Goal: Communication & Community: Answer question/provide support

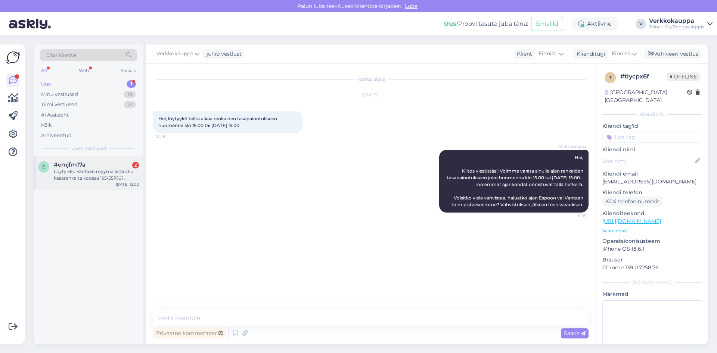
click at [97, 169] on div "Löytyiskö Vantaan myymälästä 2kpl kesärenkaita koossa 195/55R16? Autossa yksi e…" at bounding box center [96, 174] width 85 height 13
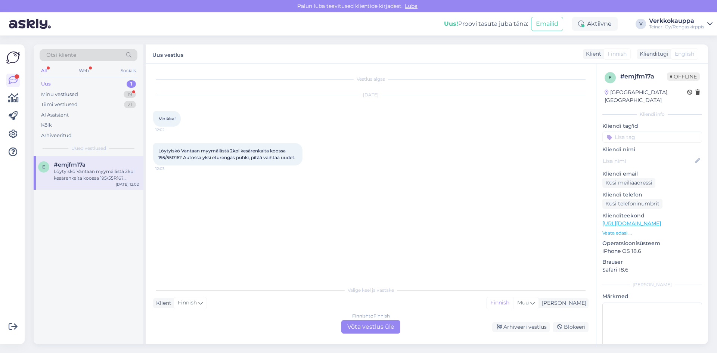
click at [363, 322] on div "Finnish to Finnish Võta vestlus üle" at bounding box center [370, 326] width 59 height 13
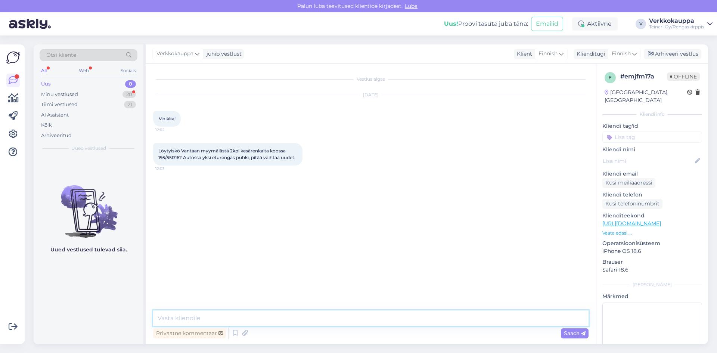
click at [229, 321] on textarea at bounding box center [371, 318] width 436 height 16
type textarea "h"
click at [182, 318] on textarea "Hei uudena" at bounding box center [371, 318] width 436 height 16
click at [204, 320] on textarea "Hei uutena" at bounding box center [371, 318] width 436 height 16
paste textarea "195/55R16 Mazzini Eco605 91W XL C,B 71dB/kesä SKU UR150923-03 71,00€/kpl"
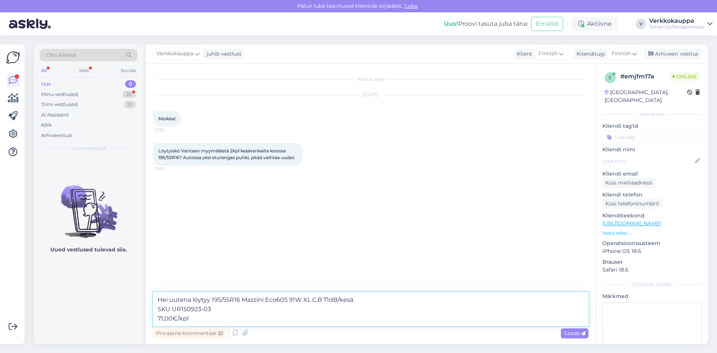
drag, startPoint x: 214, startPoint y: 308, endPoint x: 157, endPoint y: 309, distance: 56.8
click at [157, 309] on textarea "Hei uutena löytyy 195/55R16 Mazzini Eco605 91W XL C,B 71dB/kesä SKU UR150923-03…" at bounding box center [371, 309] width 436 height 34
click at [157, 318] on textarea "Hei uutena löytyy 195/55R16 Mazzini Eco605 91W XL C,B 71dB/[DATE],00€/kpl" at bounding box center [371, 309] width 436 height 34
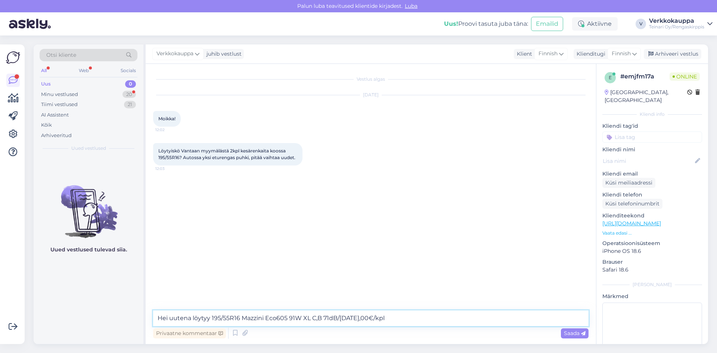
click at [399, 318] on textarea "Hei uutena löytyy 195/55R16 Mazzini Eco605 91W XL C,B 71dB/[DATE],00€/kpl" at bounding box center [371, 318] width 436 height 16
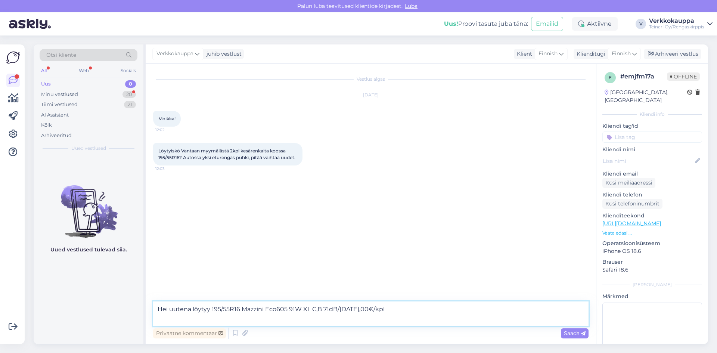
paste textarea "[URL][DOMAIN_NAME]"
paste textarea "195/55R16 Davanti Dx390 87V C,B 68dB / kesä SKU TP960 76,00€/kpl"
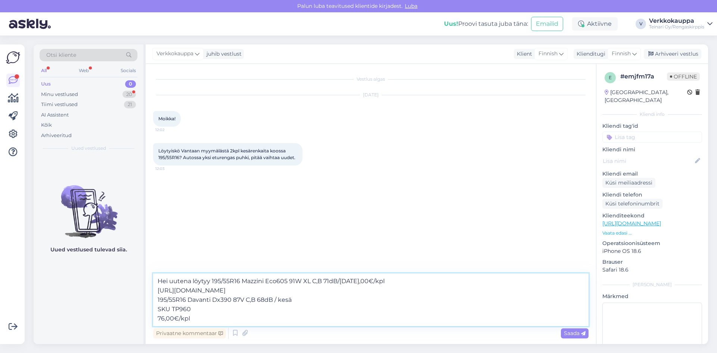
drag, startPoint x: 197, startPoint y: 309, endPoint x: 155, endPoint y: 309, distance: 41.1
click at [155, 309] on textarea "Hei uutena löytyy 195/55R16 Mazzini Eco605 91W XL C,B 71dB/[DATE],00€/kpl [URL]…" at bounding box center [371, 299] width 436 height 53
click at [159, 318] on textarea "Hei uutena löytyy 195/55R16 Mazzini Eco605 91W XL C,B 71dB/[DATE],00€/kpl [URL]…" at bounding box center [371, 299] width 436 height 53
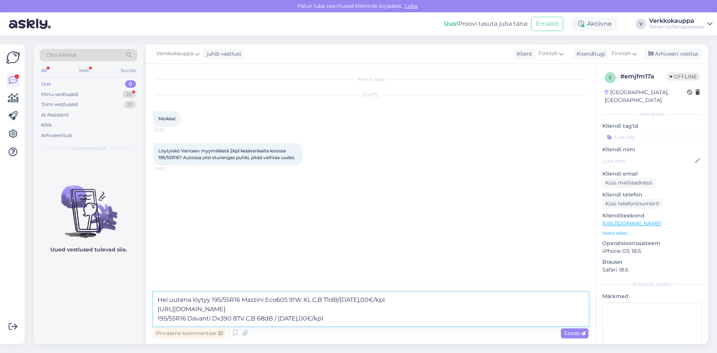
click at [331, 319] on textarea "Hei uutena löytyy 195/55R16 Mazzini Eco605 91W XL C,B 71dB/[DATE],00€/kpl [URL]…" at bounding box center [371, 309] width 436 height 34
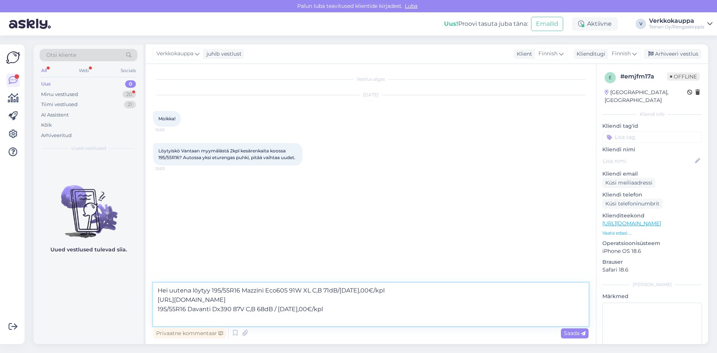
paste textarea "[URL][DOMAIN_NAME]"
click at [211, 290] on textarea "Hei uutena löytyy 195/55R16 Mazzini Eco605 91W XL C,B 71dB/[DATE],00€/kpl [URL]…" at bounding box center [371, 304] width 436 height 43
click at [169, 290] on textarea "Hei uutena löytyy 195/55R16 Mazzini Eco605 91W XL C,B 71dB/[DATE],00€/kpl [URL]…" at bounding box center [371, 304] width 436 height 43
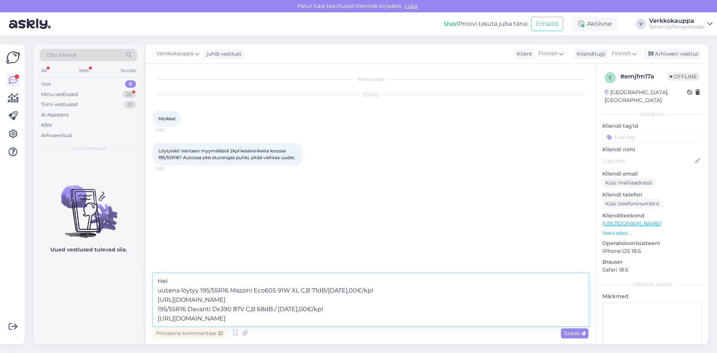
click at [162, 294] on textarea "Hei uutena löytyy 195/55R16 Mazzini Eco605 91W XL C,B 71dB/[DATE],00€/kpl [URL]…" at bounding box center [371, 299] width 436 height 53
type textarea "Hei Uutena löytyy 195/55R16 Mazzini Eco605 91W XL C,B 71dB/[DATE],00€/kpl [URL]…"
click at [567, 335] on span "Saada" at bounding box center [575, 333] width 22 height 7
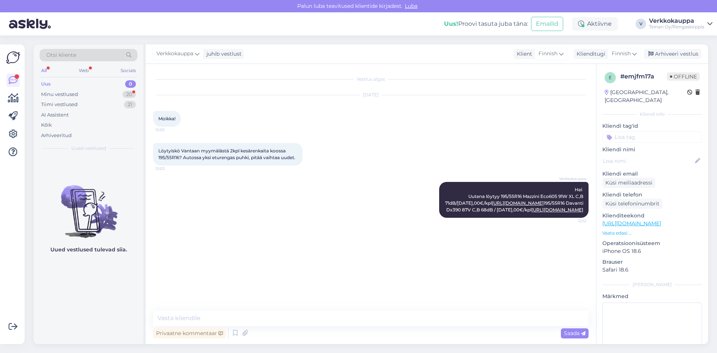
click at [53, 83] on div "Uus 0" at bounding box center [89, 84] width 98 height 10
click at [75, 95] on div "Minu vestlused" at bounding box center [59, 94] width 37 height 7
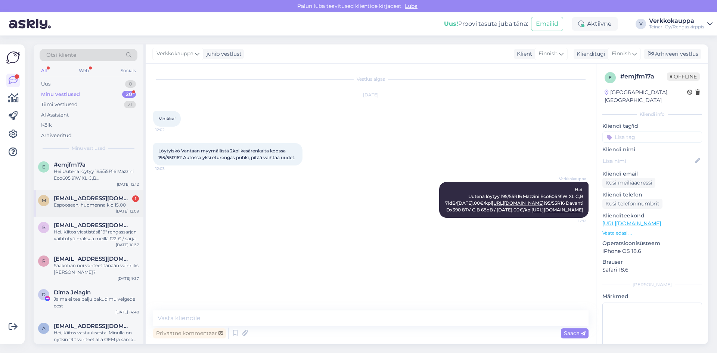
click at [101, 204] on div "Espooseen, huomenna klo 15.00" at bounding box center [96, 205] width 85 height 7
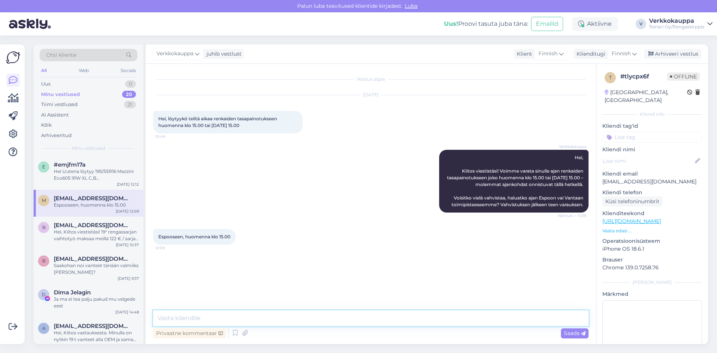
click at [222, 318] on textarea at bounding box center [371, 318] width 436 height 16
type textarea "Saisinko vielä auto rek nr varauksen vartteen?"
click at [567, 335] on span "Saada" at bounding box center [575, 333] width 22 height 7
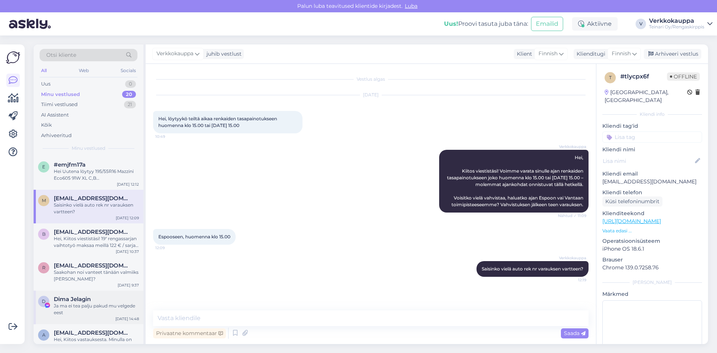
click at [95, 301] on div "Dima Jelagin" at bounding box center [96, 299] width 85 height 7
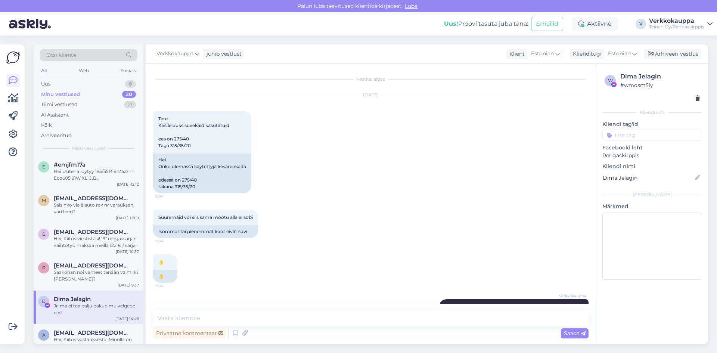
scroll to position [678, 0]
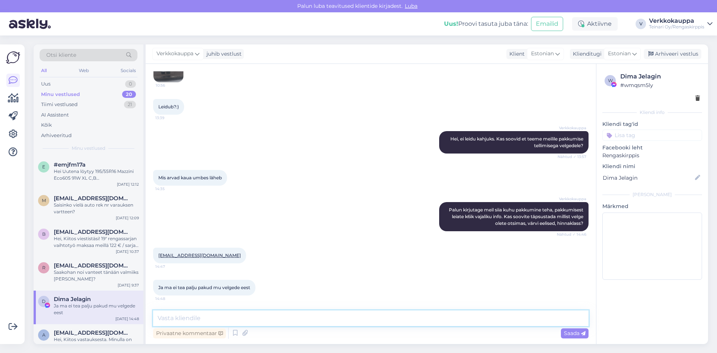
click at [253, 317] on textarea at bounding box center [371, 318] width 436 height 16
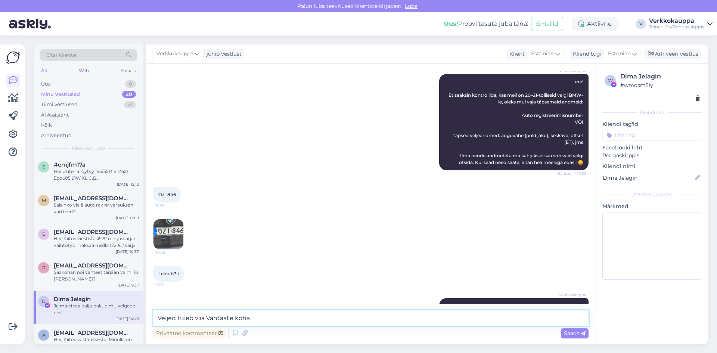
scroll to position [523, 0]
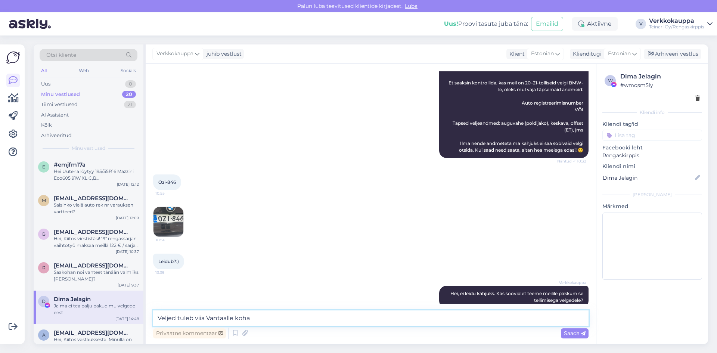
click at [256, 319] on textarea "Veljed tuleb viia Vantaalle koha" at bounding box center [371, 318] width 436 height 16
type textarea "V"
paste textarea "Tere! Veljed tuleb viia kohapeale Vantaasse, kus need kontrollitakse üle. Soovi…"
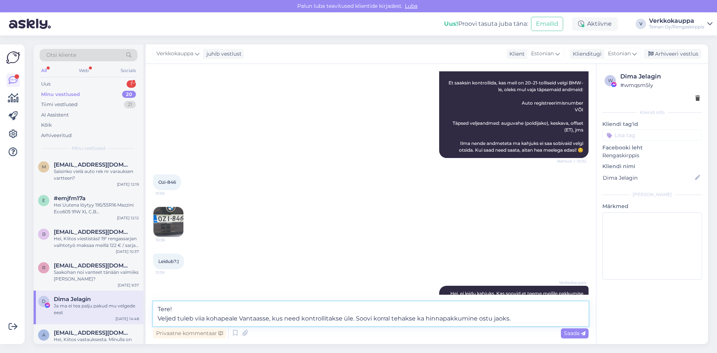
click at [267, 318] on textarea "Tere! Veljed tuleb viia kohapeale Vantaasse, kus need kontrollitakse üle. Soovi…" at bounding box center [371, 313] width 436 height 25
click at [357, 320] on textarea "Tere! Veljed tuleb viia kohapeale Vantaalle, kus need kontrollitakse üle. Soovi…" at bounding box center [371, 313] width 436 height 25
click at [536, 317] on textarea "Tere! Veljed tuleb viia kohapeale Vantaalle, kus need kontrollitakse üle. Ostus…" at bounding box center [371, 313] width 436 height 25
type textarea "Tere! Veljed tuleb viia kohapeale Vantaalle, kus need kontrollitakse üle. Ostus…"
click at [580, 333] on span "Saada" at bounding box center [575, 333] width 22 height 7
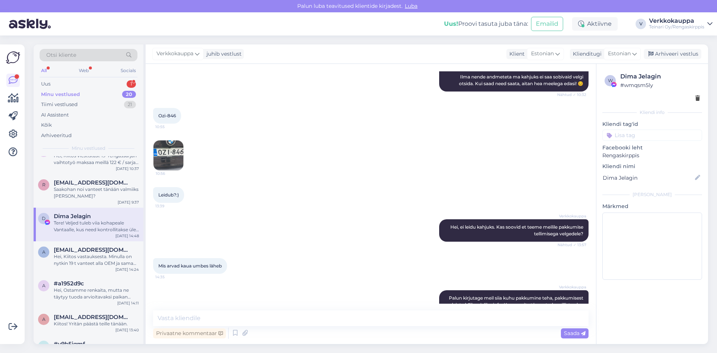
scroll to position [37, 0]
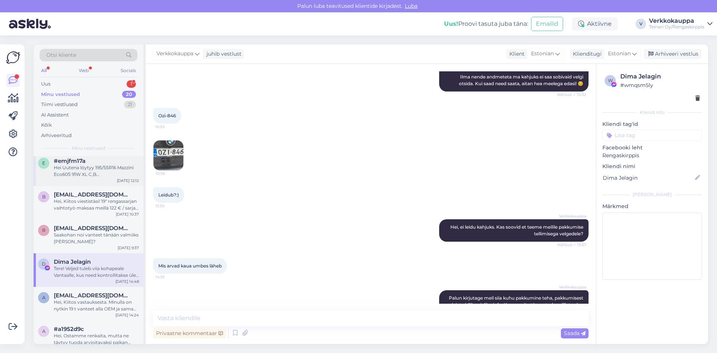
click at [93, 176] on div "Hei Uutena löytyy 195/55R16 Mazzini Eco605 91W XL C,B 71dB/[DATE],00€/kpl [URL]…" at bounding box center [96, 170] width 85 height 13
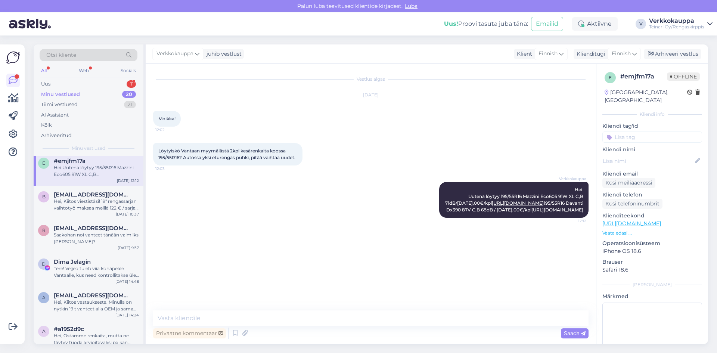
scroll to position [0, 0]
click at [130, 83] on div "1" at bounding box center [131, 83] width 9 height 7
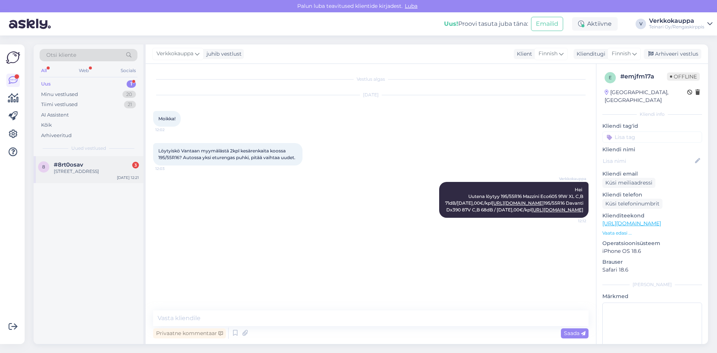
click at [97, 164] on div "#8rt0osav 3" at bounding box center [96, 164] width 85 height 7
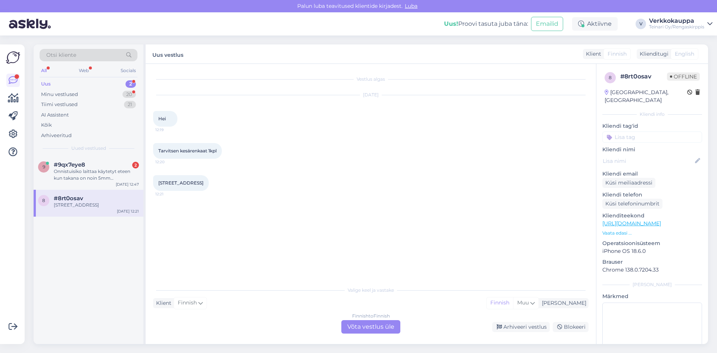
click at [356, 329] on div "Finnish to Finnish Võta vestlus üle" at bounding box center [370, 326] width 59 height 13
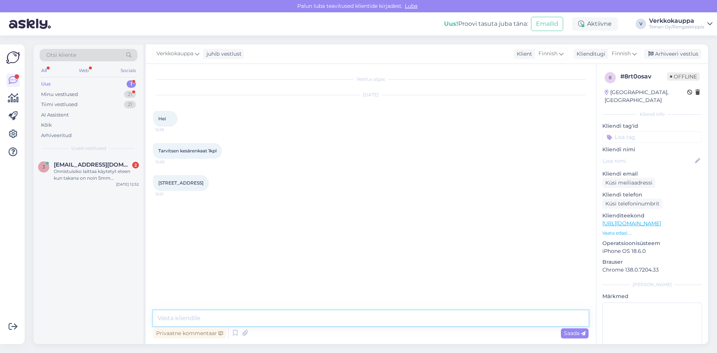
click at [209, 312] on textarea at bounding box center [371, 318] width 436 height 16
click at [180, 322] on textarea at bounding box center [371, 318] width 436 height 16
type textarea "K"
paste textarea "185/65R15 Nokian Nordman SX2 88H kesä 3mm / 2P23 Nokian SKU ER310725-21"
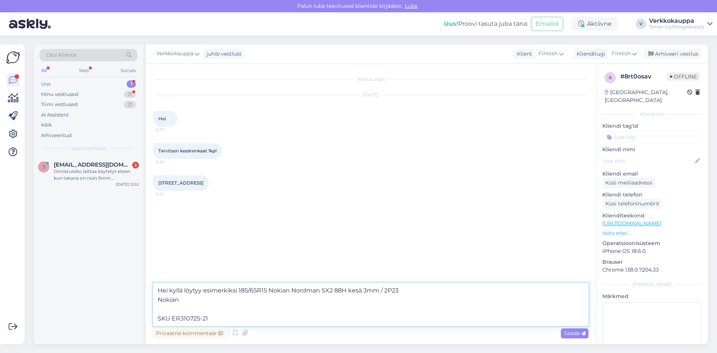
drag, startPoint x: 208, startPoint y: 319, endPoint x: 156, endPoint y: 321, distance: 52.0
click at [156, 321] on textarea "Hei kyllä löytyy esimerkiksi 185/65R15 Nokian Nordman SX2 88H kesä 3mm / 2P23 N…" at bounding box center [371, 304] width 436 height 43
click at [198, 301] on textarea "Hei kyllä löytyy esimerkiksi 185/65R15 Nokian Nordman SX2 88H kesä 3mm / 2P23 N…" at bounding box center [371, 304] width 436 height 43
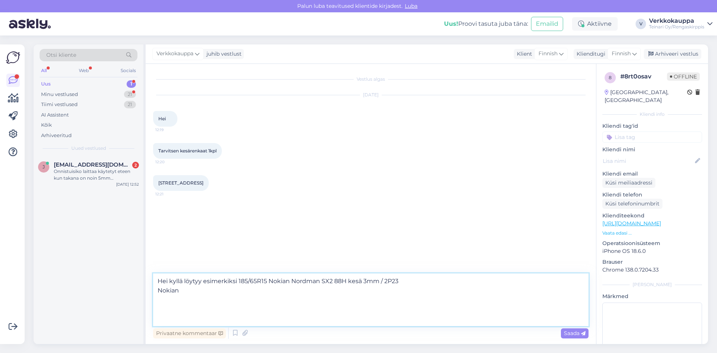
paste textarea "28,00€/kpl 1 varastossa Tuotteet eri varastoissa: ESPOO, Sinimäentie 15, 02180:…"
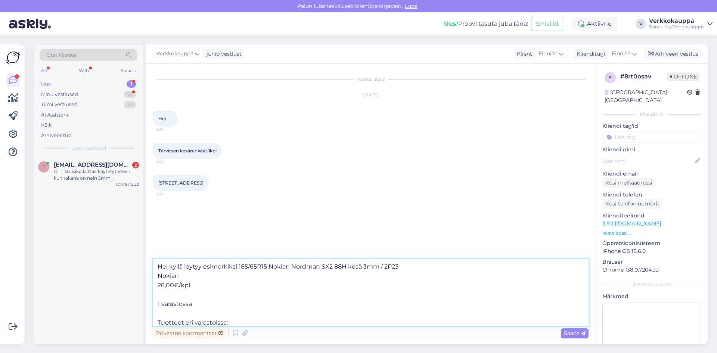
click at [157, 303] on textarea "Hei kyllä löytyy esimerkiksi 185/65R15 Nokian Nordman SX2 88H kesä 3mm / 2P23 N…" at bounding box center [371, 292] width 436 height 67
drag, startPoint x: 158, startPoint y: 313, endPoint x: 226, endPoint y: 313, distance: 68.0
click at [226, 313] on textarea "Hei kyllä löytyy esimerkiksi 185/65R15 Nokian Nordman SX2 88H kesä 3mm / 2P23 N…" at bounding box center [371, 292] width 436 height 67
drag, startPoint x: 226, startPoint y: 313, endPoint x: 220, endPoint y: 314, distance: 6.0
click at [254, 287] on textarea "Hei kyllä löytyy esimerkiksi 185/65R15 Nokian Nordman SX2 88H kesä 3mm / 2P23 N…" at bounding box center [371, 292] width 436 height 67
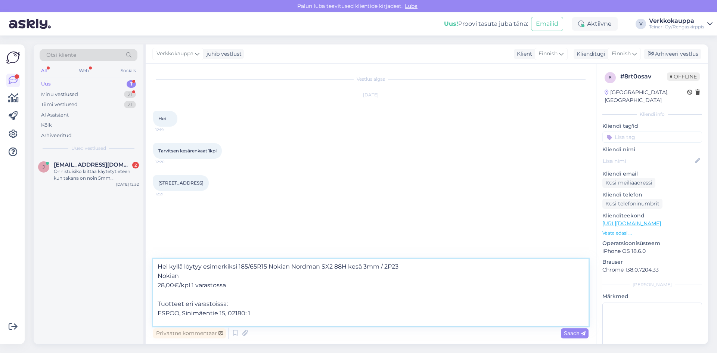
paste textarea "ESPOO, [STREET_ADDRESS]"
drag, startPoint x: 159, startPoint y: 302, endPoint x: 276, endPoint y: 315, distance: 117.3
click at [275, 316] on textarea "Hei kyllä löytyy esimerkiksi 185/65R15 Nokian Nordman SX2 88H kesä 3mm / 2P23 N…" at bounding box center [371, 292] width 436 height 67
paste textarea "[URL][DOMAIN_NAME]"
type textarea "Hei kyllä löytyy esimerkiksi 185/65R15 Nokian Nordman SX2 88H kesä 3mm / 2P23 N…"
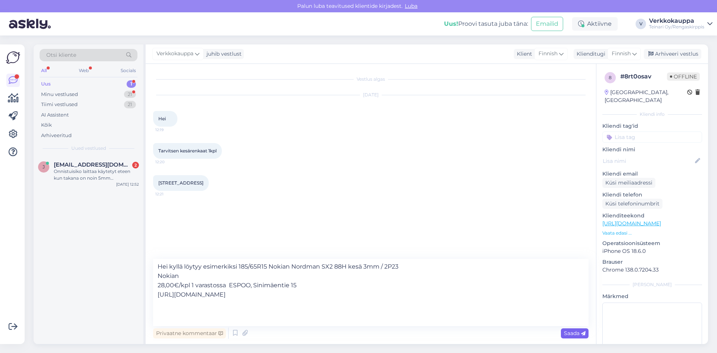
click at [569, 333] on span "Saada" at bounding box center [575, 333] width 22 height 7
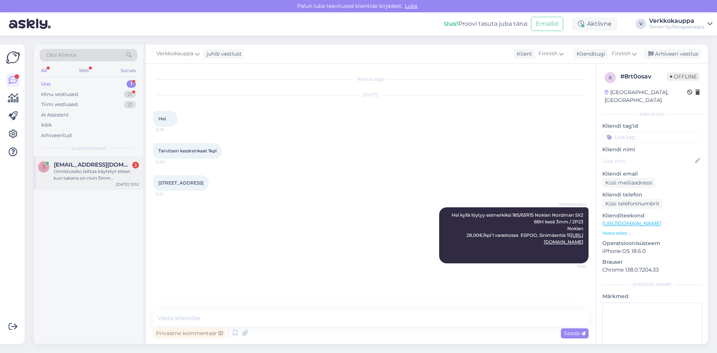
click at [93, 180] on div "Onnistuisiko laittaa käytetyt eteen kun takana on noin 5mm kulutuspintaa ?" at bounding box center [96, 174] width 85 height 13
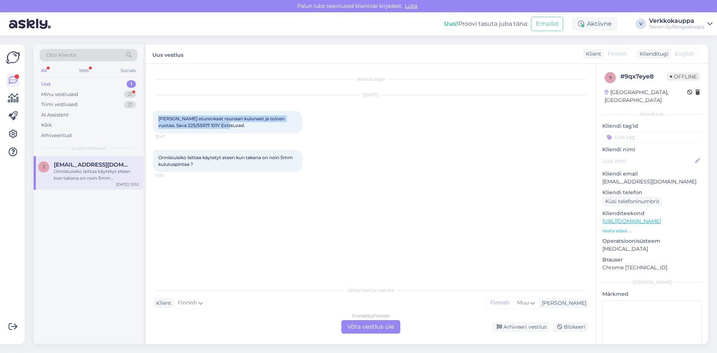
drag, startPoint x: 159, startPoint y: 117, endPoint x: 225, endPoint y: 128, distance: 67.0
click at [225, 128] on div "[PERSON_NAME] eturenkaat reunaan kuluneet ja toinen vuotaa. Sava 225/55R17 101Y…" at bounding box center [227, 122] width 149 height 22
copy span "[PERSON_NAME] eturenkaat reunaan kuluneet ja toinen vuotaa. Sava 225/55R17 101Y…"
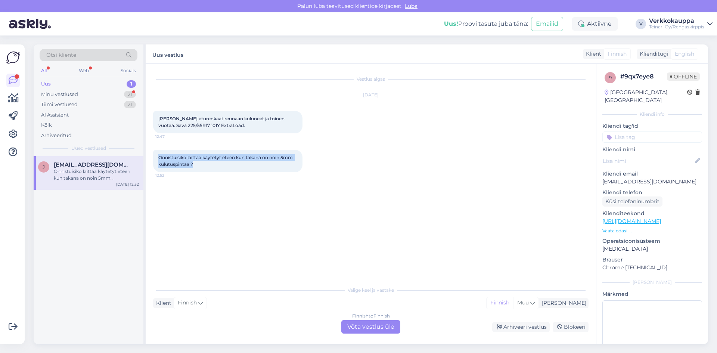
drag, startPoint x: 159, startPoint y: 157, endPoint x: 198, endPoint y: 164, distance: 39.8
click at [198, 164] on div "Onnistuisiko laittaa käytetyt eteen kun takana on noin 5mm kulutuspintaa ? 12:52" at bounding box center [227, 161] width 149 height 22
copy span "Onnistuisiko laittaa käytetyt eteen kun takana on noin 5mm kulutuspintaa ?"
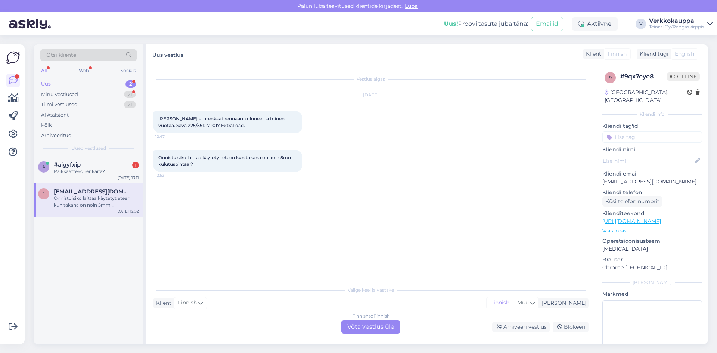
click at [365, 325] on div "Finnish to Finnish Võta vestlus üle" at bounding box center [370, 326] width 59 height 13
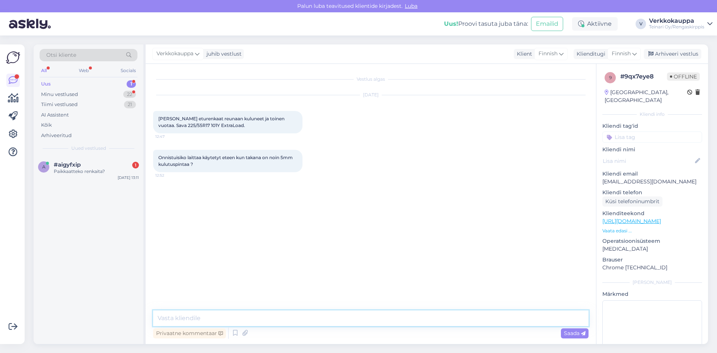
paste textarea "Hei! Viton eturenkaiden tilalle olisi tarjolla 2 kpl käytettyjä 225/55R17C Noki…"
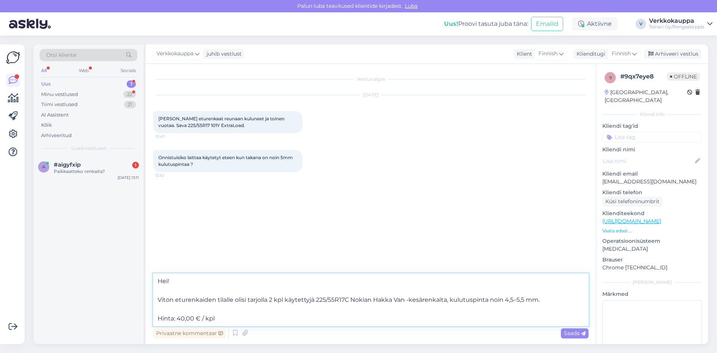
click at [159, 318] on textarea "Hei! Viton eturenkaiden tilalle olisi tarjolla 2 kpl käytettyjä 225/55R17C Noki…" at bounding box center [371, 299] width 436 height 53
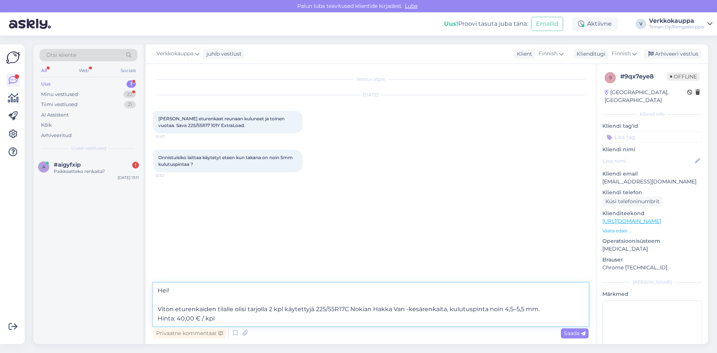
click at [228, 318] on textarea "Hei! Viton eturenkaiden tilalle olisi tarjolla 2 kpl käytettyjä 225/55R17C Noki…" at bounding box center [371, 304] width 436 height 43
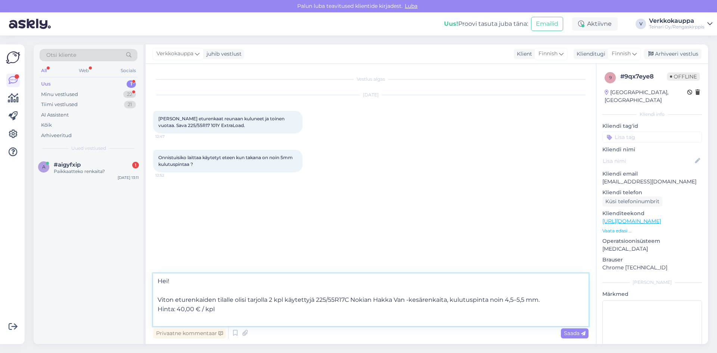
paste textarea "Kulutuspinnan puolesta nämä sopivat hyvin yhteen takarenkaidesi kanssa, joissa …"
type textarea "Hei! Viton eturenkaiden tilalle olisi tarjolla 2 kpl käytettyjä 225/55R17C Noki…"
click at [566, 334] on span "Saada" at bounding box center [575, 333] width 22 height 7
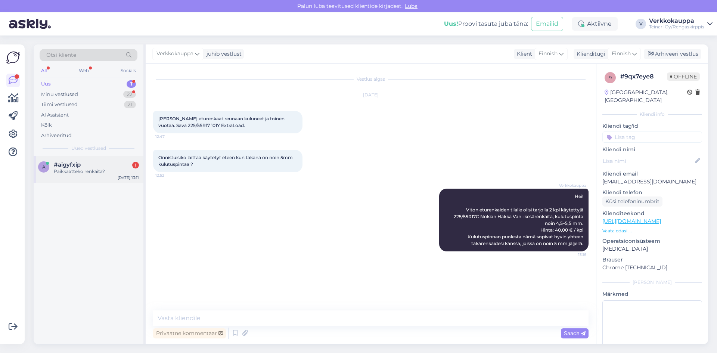
click at [90, 171] on div "Paikkaatteko renkaita?" at bounding box center [96, 171] width 85 height 7
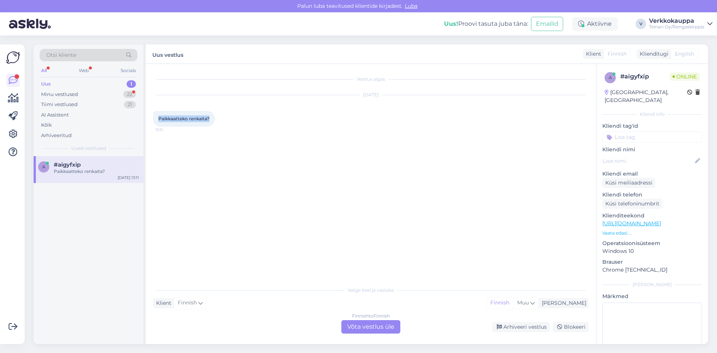
drag, startPoint x: 160, startPoint y: 119, endPoint x: 211, endPoint y: 121, distance: 51.6
click at [211, 121] on div "Paikkaatteko renkaita? 13:11" at bounding box center [184, 119] width 62 height 16
copy span "Paikkaatteko renkaita?"
click at [377, 326] on div "Finnish to Finnish Võta vestlus üle" at bounding box center [370, 326] width 59 height 13
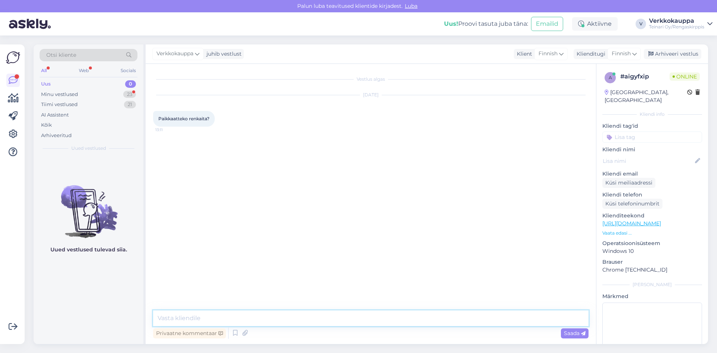
paste textarea "Kyllä, renkaiden paikkaus onnistuu. Sisäpaikkaus + rengastyöt alkaen 35 €, hint…"
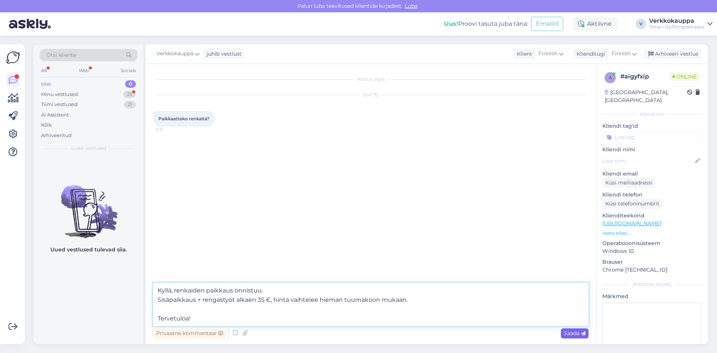
type textarea "Kyllä, renkaiden paikkaus onnistuu. Sisäpaikkaus + rengastyöt alkaen 35 €, hint…"
click at [573, 332] on span "Saada" at bounding box center [575, 333] width 22 height 7
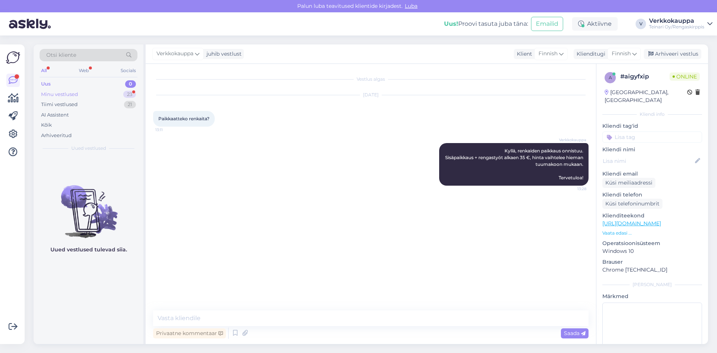
click at [69, 94] on div "Minu vestlused" at bounding box center [59, 94] width 37 height 7
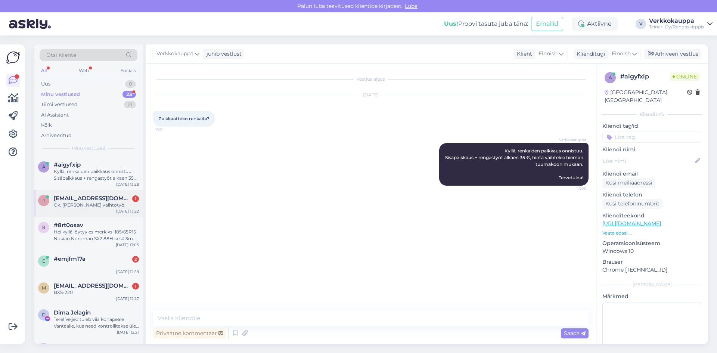
click at [102, 216] on div "j [EMAIL_ADDRESS][DOMAIN_NAME] 1 Ok. [PERSON_NAME] vaihtotyö. [DATE] 13:22" at bounding box center [89, 203] width 110 height 27
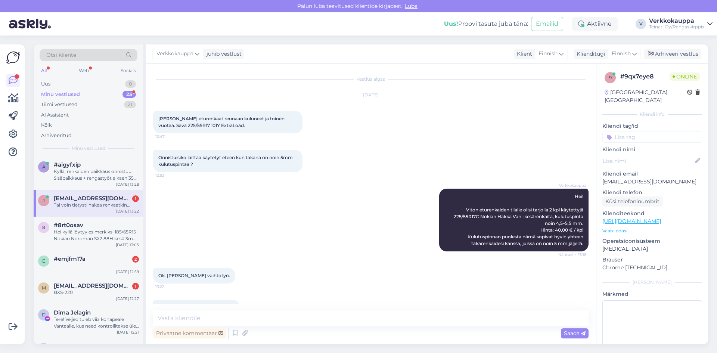
scroll to position [20, 0]
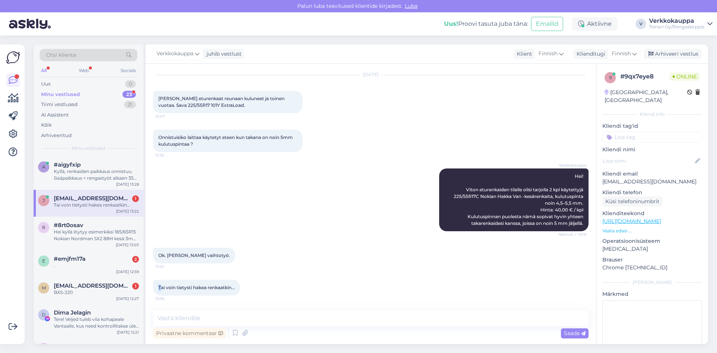
click at [161, 287] on div "Tai voin tietysti hakea renkaatkin... 13:56" at bounding box center [196, 288] width 87 height 16
click at [162, 251] on div "Ok. [PERSON_NAME] vaihtotyö. 13:22" at bounding box center [194, 256] width 82 height 16
drag, startPoint x: 159, startPoint y: 255, endPoint x: 222, endPoint y: 257, distance: 62.4
click at [222, 257] on div "Ok. [PERSON_NAME] vaihtotyö. 13:22" at bounding box center [194, 256] width 82 height 16
copy span "Ok. [PERSON_NAME] vaihtotyö."
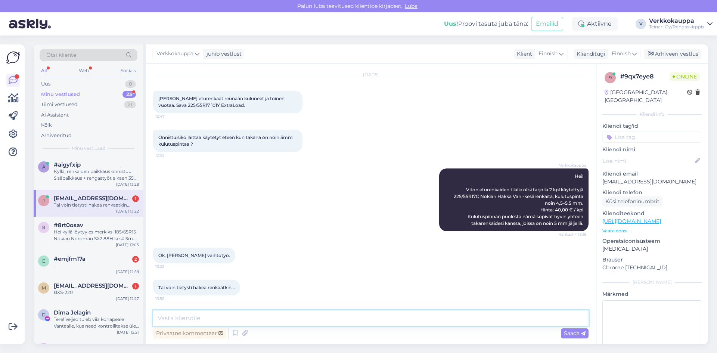
paste textarea "Hei! Renkaat ovat saatavilla meidän Vantaan toimipisteellä, osoitteessa Tiilenl…"
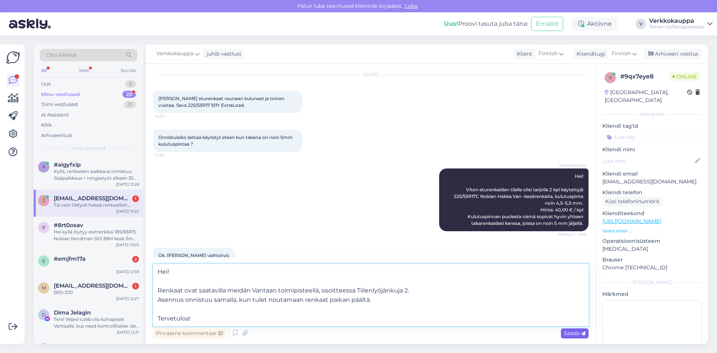
type textarea "Hei! Renkaat ovat saatavilla meidän Vantaan toimipisteellä, osoitteessa Tiilenl…"
click at [572, 334] on span "Saada" at bounding box center [575, 333] width 22 height 7
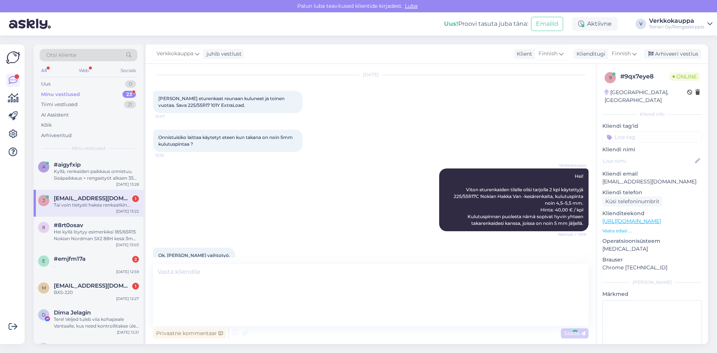
scroll to position [99, 0]
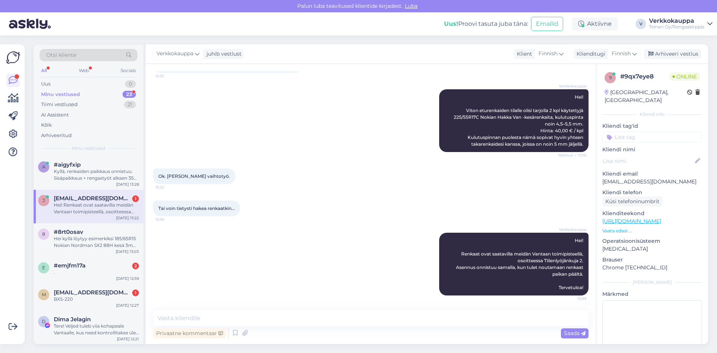
click at [90, 207] on div "Hei! Renkaat ovat saatavilla meidän Vantaan toimipisteellä, osoitteessa Tiilenl…" at bounding box center [96, 208] width 85 height 13
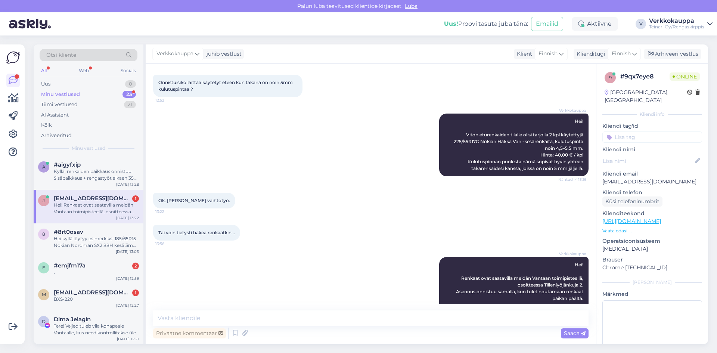
scroll to position [62, 0]
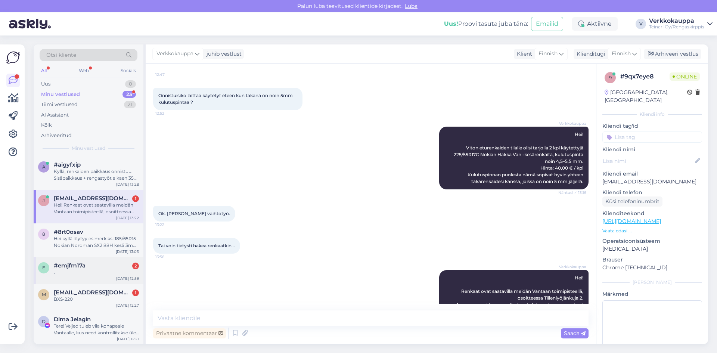
click at [92, 276] on div "e #emjfm17a [DATE] 12:59" at bounding box center [89, 270] width 110 height 27
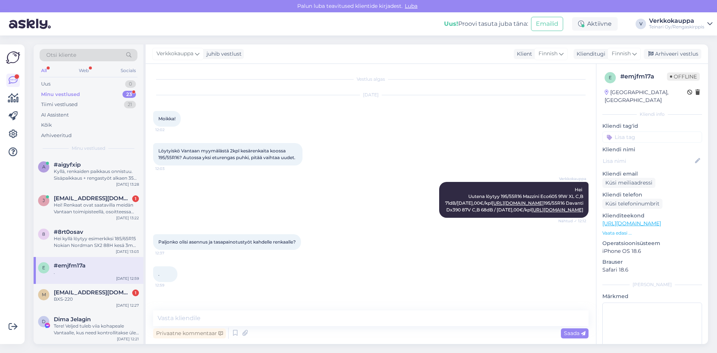
scroll to position [27, 0]
drag, startPoint x: 158, startPoint y: 248, endPoint x: 198, endPoint y: 257, distance: 41.0
click at [198, 250] on div "Paljonko olisi asennus ja tasapainotustyöt kahdelle renkaalle? 12:37" at bounding box center [227, 242] width 148 height 16
copy span "Paljonko olisi asennus ja tasapainotustyöt kahdelle renkaalle?"
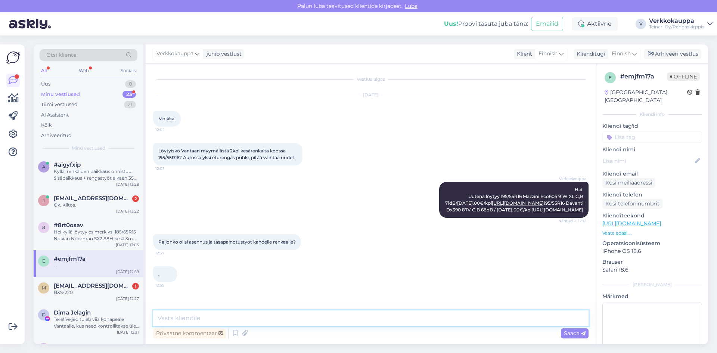
paste textarea "Hei! 16" rengastyöt kahdelle renkaalle maksavat 45 €. Hinta sisältää myös tasap…"
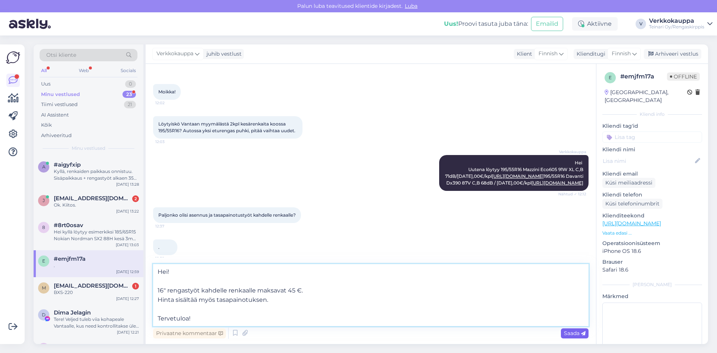
type textarea "Hei! 16" rengastyöt kahdelle renkaalle maksavat 45 €. Hinta sisältää myös tasap…"
click at [569, 334] on span "Saada" at bounding box center [575, 333] width 22 height 7
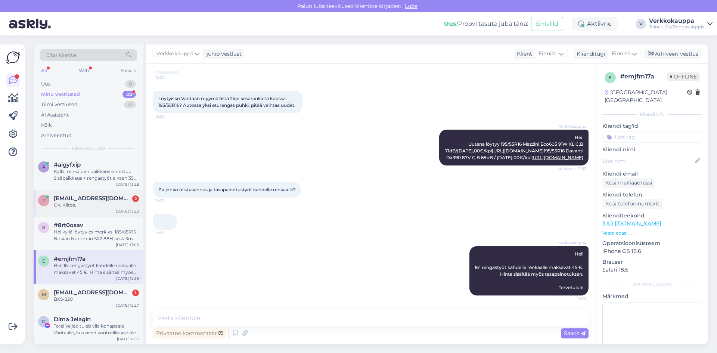
click at [84, 209] on div "j [EMAIL_ADDRESS][DOMAIN_NAME] 2 Ok. Kiitos. [DATE] 13:22" at bounding box center [89, 203] width 110 height 27
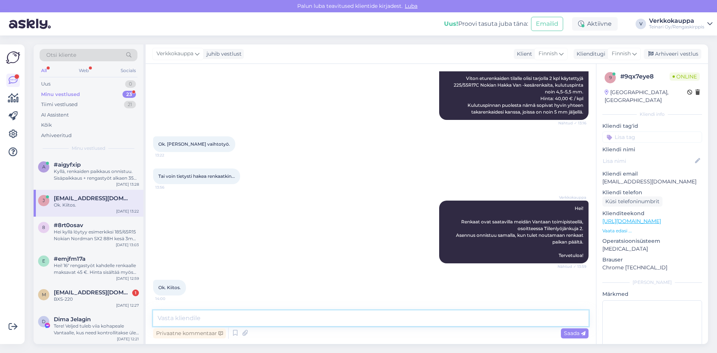
click at [272, 315] on textarea at bounding box center [371, 318] width 436 height 16
type textarea "Ole hyvä :)"
click at [568, 334] on span "Saada" at bounding box center [575, 333] width 22 height 7
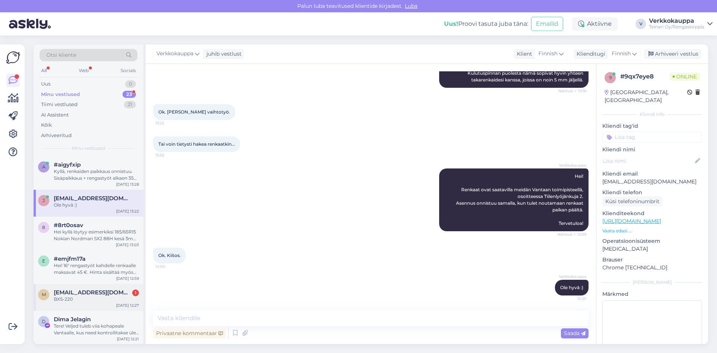
click at [120, 288] on div "m [EMAIL_ADDRESS][DOMAIN_NAME] 1 BXS-220 [DATE] 12:27" at bounding box center [89, 297] width 110 height 27
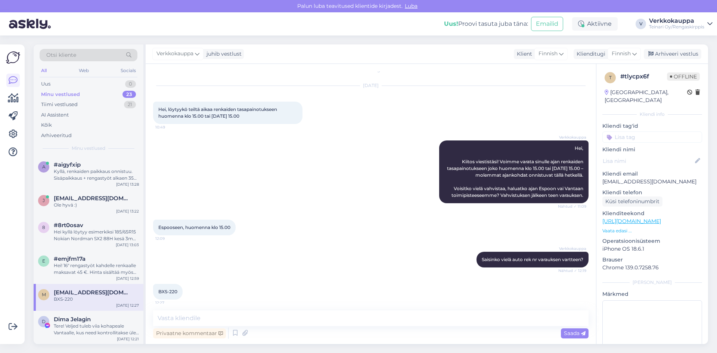
scroll to position [13, 0]
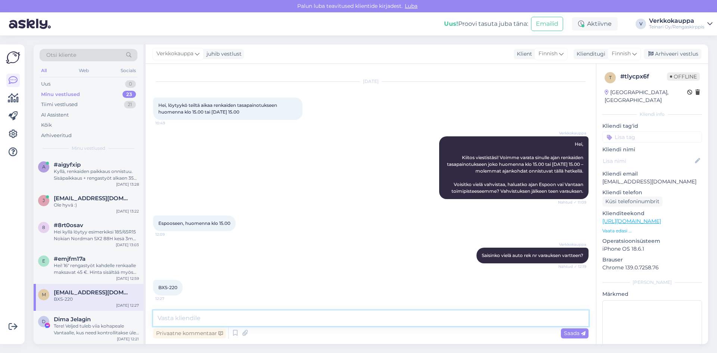
click at [199, 319] on textarea at bounding box center [371, 318] width 436 height 16
type textarea "Hei olen varannut ajan huomiselle klo 15.00 Espoosen Tervetuloa:)"
click at [566, 334] on span "Saada" at bounding box center [575, 333] width 22 height 7
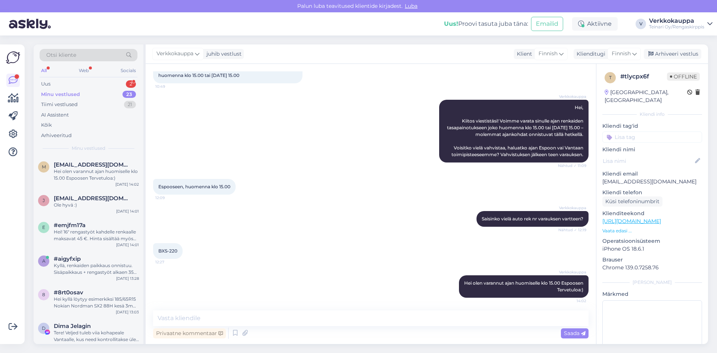
scroll to position [52, 0]
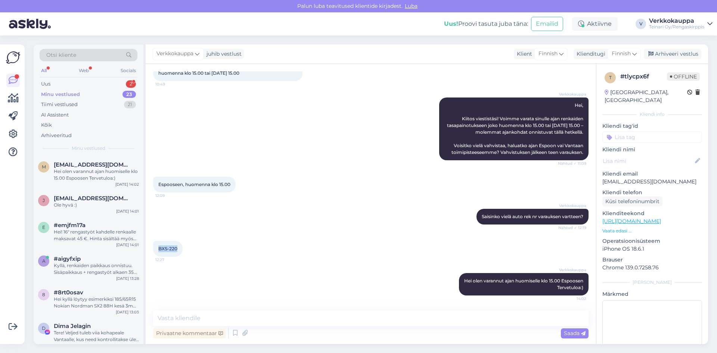
drag, startPoint x: 159, startPoint y: 247, endPoint x: 177, endPoint y: 249, distance: 18.1
click at [177, 249] on span "BXS-220" at bounding box center [167, 249] width 19 height 6
copy span "BXS-220"
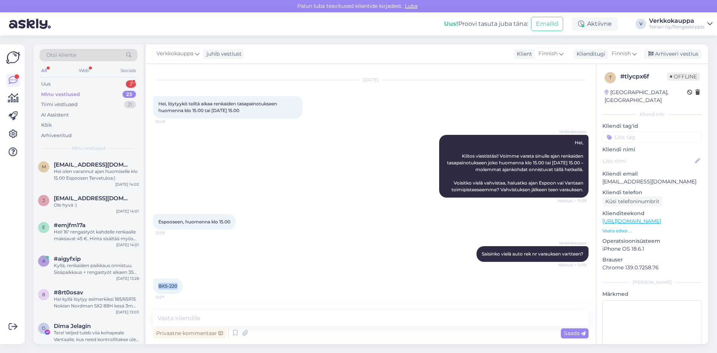
click at [342, 282] on div "BXS-220 12:27" at bounding box center [371, 286] width 436 height 32
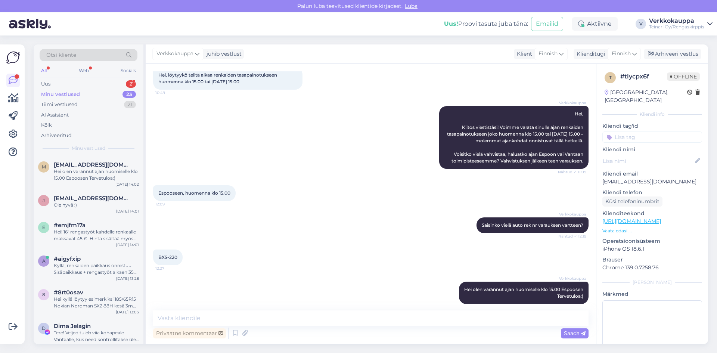
scroll to position [52, 0]
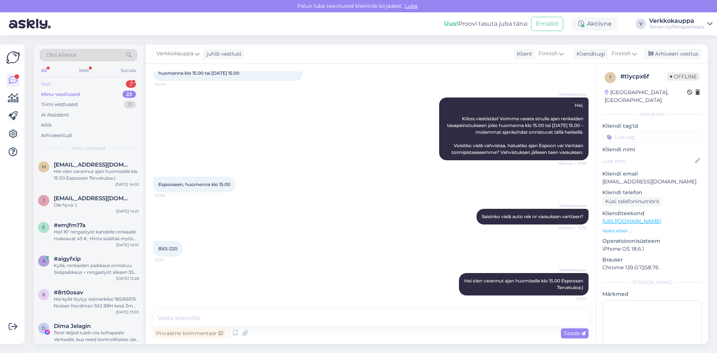
click at [64, 83] on div "Uus 2" at bounding box center [89, 84] width 98 height 10
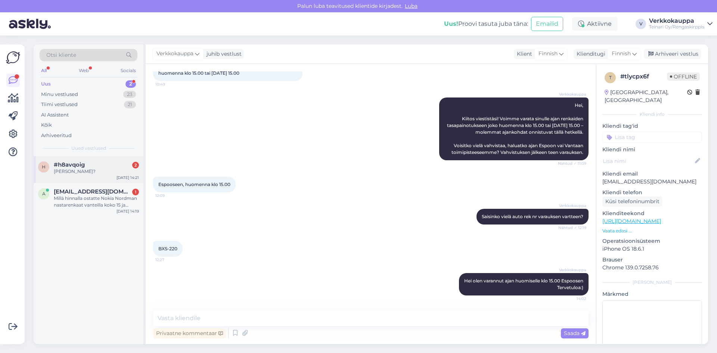
click at [85, 171] on div "[PERSON_NAME]?" at bounding box center [96, 171] width 85 height 7
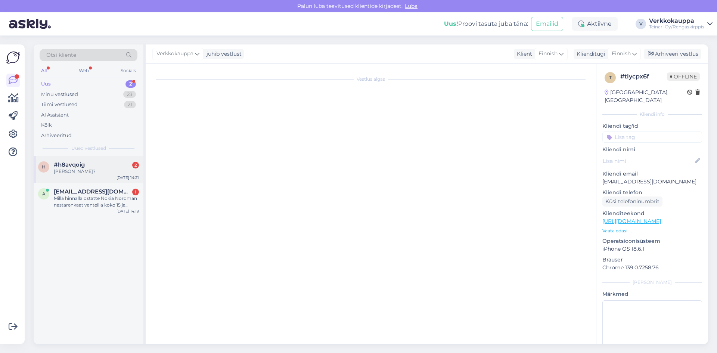
scroll to position [0, 0]
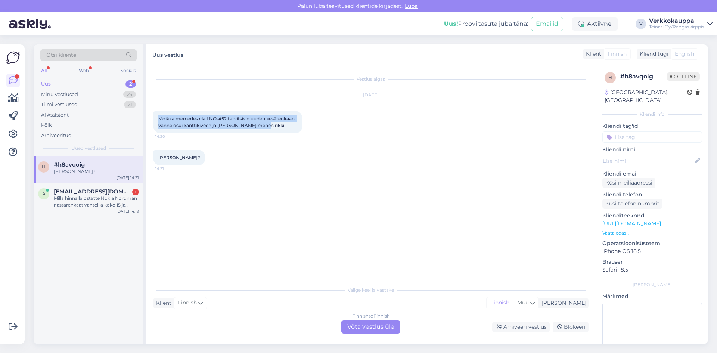
drag, startPoint x: 158, startPoint y: 118, endPoint x: 267, endPoint y: 129, distance: 109.7
click at [267, 129] on div "Moikka mercedes cla LNO-452 tarvitsisin uuden kesärenkaan vanne osui kanttikive…" at bounding box center [227, 122] width 149 height 22
copy span "Moikka mercedes cla LNO-452 tarvitsisin uuden kesärenkaan vanne osui kanttikive…"
click at [373, 326] on div "Finnish to Finnish Võta vestlus üle" at bounding box center [370, 326] width 59 height 13
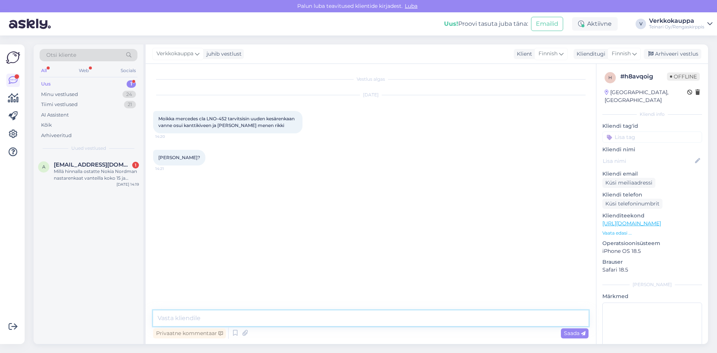
paste textarea "Moikka! Mikä on autosi rengaskoko? 😊"
type textarea "Moikka! Mikä on autosi rengaskoko? 😊"
click at [572, 334] on span "Saada" at bounding box center [575, 333] width 22 height 7
click at [75, 174] on div "Millä hinnalla ostatte Nokia Nordman nastarenkaat vanteilla koko 15 ja renkaat …" at bounding box center [96, 174] width 85 height 13
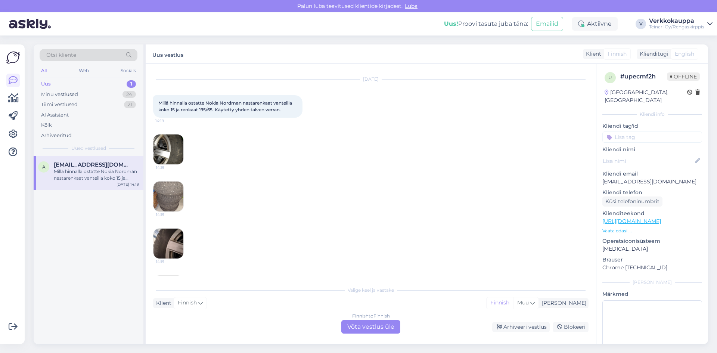
drag, startPoint x: 159, startPoint y: 100, endPoint x: 290, endPoint y: 110, distance: 130.7
click at [290, 110] on div "Millä hinnalla ostatte Nokia Nordman nastarenkaat vanteilla koko 15 ja renkaat …" at bounding box center [227, 106] width 149 height 22
copy span "Millä hinnalla ostatte Nokia Nordman nastarenkaat vanteilla koko 15 ja renkaat …"
click at [352, 329] on div "Finnish to Finnish Võta vestlus üle" at bounding box center [370, 326] width 59 height 13
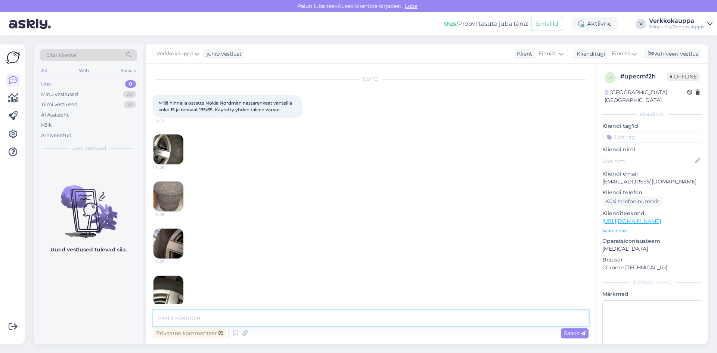
paste textarea "Hei! Voitte tuoda Nokian Nordman nastarenkaat vanteilla meidän Vantaan toimipis…"
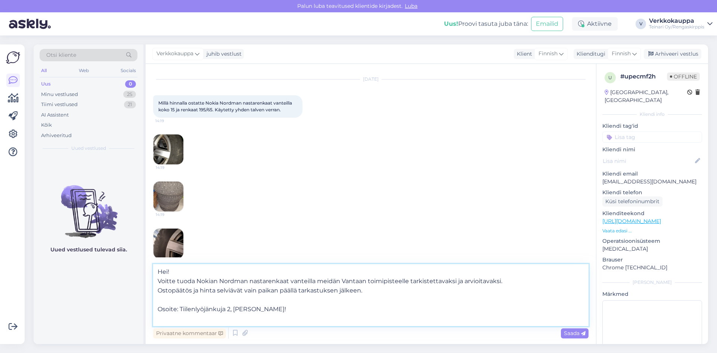
type textarea "Hei! Voitte tuoda Nokian Nordman nastarenkaat vanteilla meidän Vantaan toimipis…"
click at [566, 332] on span "Saada" at bounding box center [575, 333] width 22 height 7
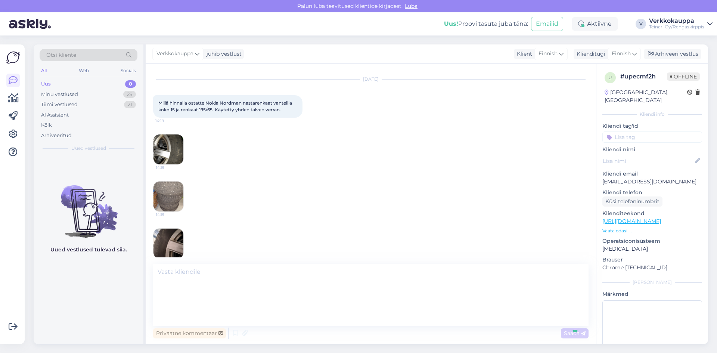
scroll to position [152, 0]
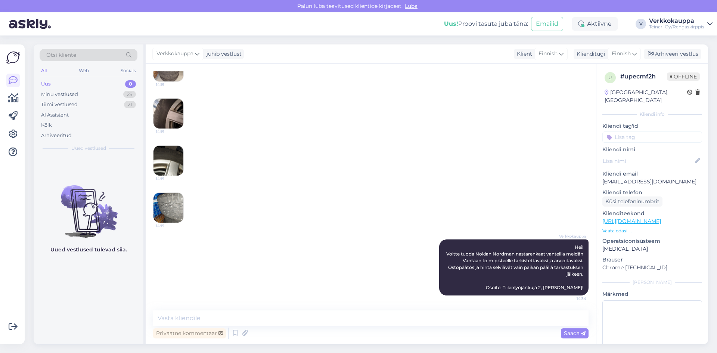
click at [49, 83] on div "Uus" at bounding box center [46, 83] width 10 height 7
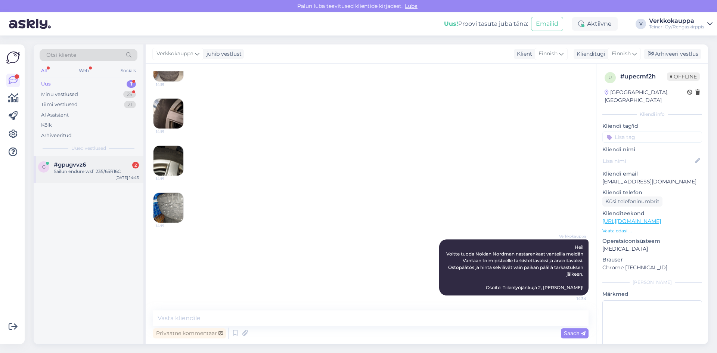
click at [79, 170] on div "Sailun endure wsl1 235/65R16C" at bounding box center [96, 171] width 85 height 7
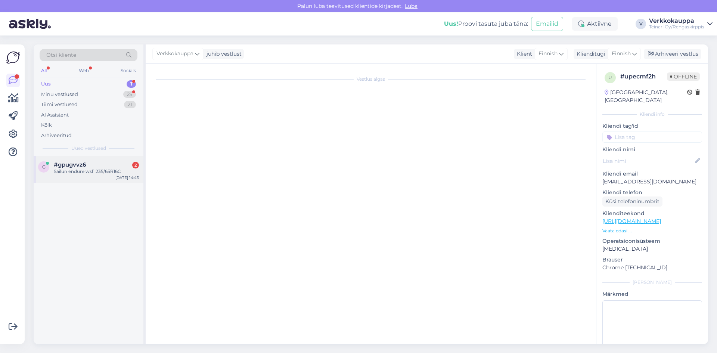
scroll to position [0, 0]
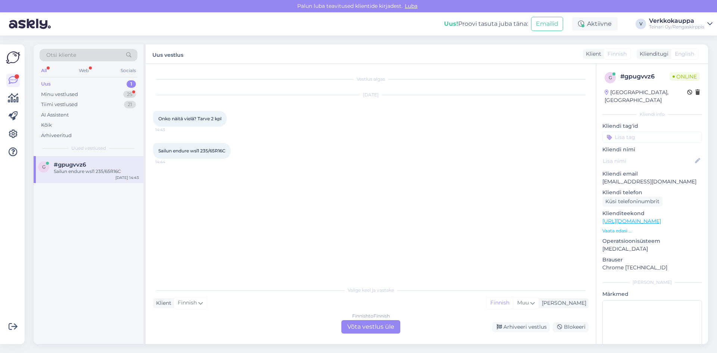
click at [661, 218] on link "[URL][DOMAIN_NAME]" at bounding box center [632, 221] width 59 height 7
drag, startPoint x: 159, startPoint y: 149, endPoint x: 231, endPoint y: 150, distance: 72.1
click at [231, 150] on div "Sailun endure wsl1 235/65R16C 14:44" at bounding box center [192, 151] width 78 height 16
copy span "Sailun endure wsl1 235/65R16C"
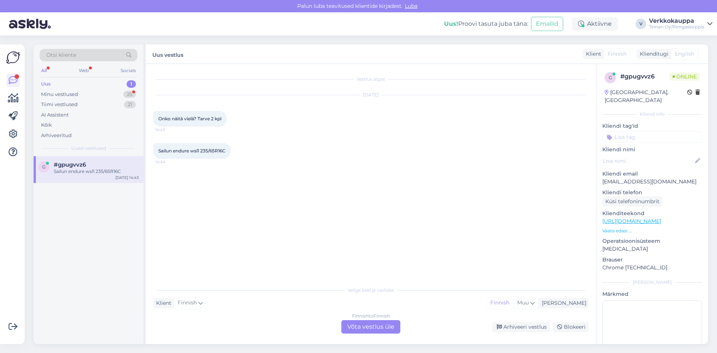
click at [81, 180] on div "g #gpugvvz6 Sailun endure wsl1 235/65R16C [DATE] 14:43" at bounding box center [89, 169] width 110 height 27
drag, startPoint x: 158, startPoint y: 150, endPoint x: 228, endPoint y: 151, distance: 69.5
click at [228, 151] on div "Sailun endure wsl1 235/65R16C 14:44" at bounding box center [192, 151] width 78 height 16
click at [364, 329] on div "Finnish to Finnish Võta vestlus üle" at bounding box center [370, 326] width 59 height 13
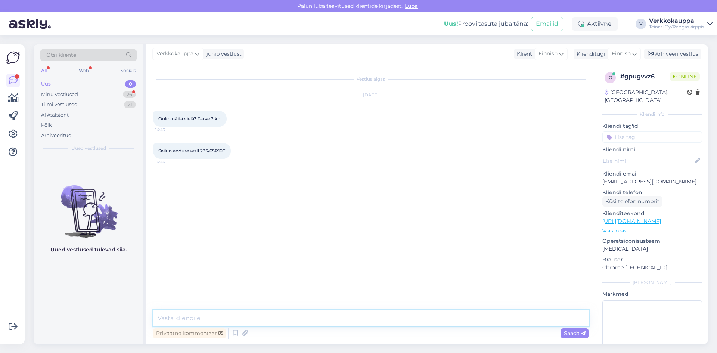
paste textarea "Valitettavasti Sailun Endure WSL1 235/65R16C -rengas on tällä hetkellä loppuunm…"
type textarea "Valitettavasti Sailun Endure WSL1 235/65R16C -rengas on tällä hetkellä loppuunm…"
click at [574, 335] on span "Saada" at bounding box center [575, 333] width 22 height 7
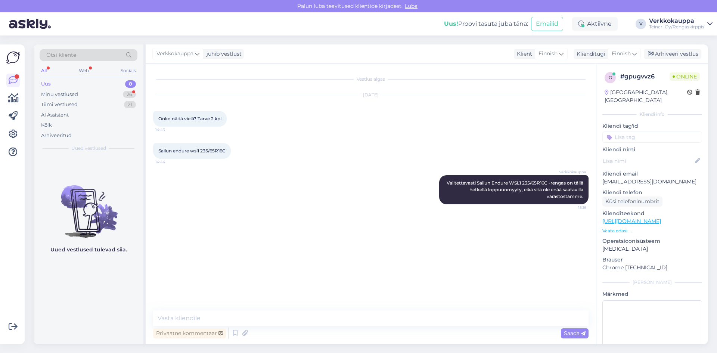
click at [652, 218] on link "[URL][DOMAIN_NAME]" at bounding box center [632, 221] width 59 height 7
click at [201, 317] on textarea at bounding box center [371, 318] width 436 height 16
paste textarea "[URL][DOMAIN_NAME]"
type textarea "4 KPL olisi tarjolla seuraavat: [URL][DOMAIN_NAME]"
click at [569, 335] on span "Saada" at bounding box center [575, 333] width 22 height 7
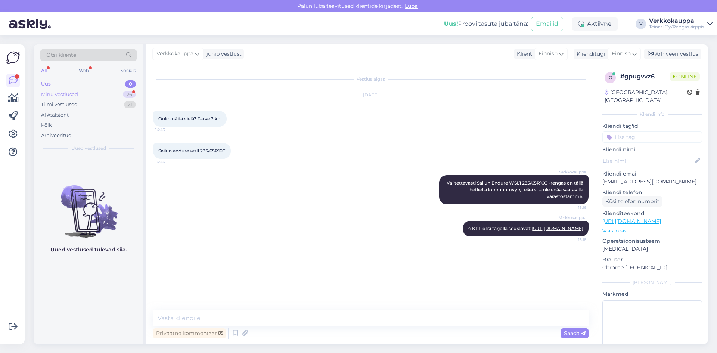
click at [53, 93] on div "Minu vestlused" at bounding box center [59, 94] width 37 height 7
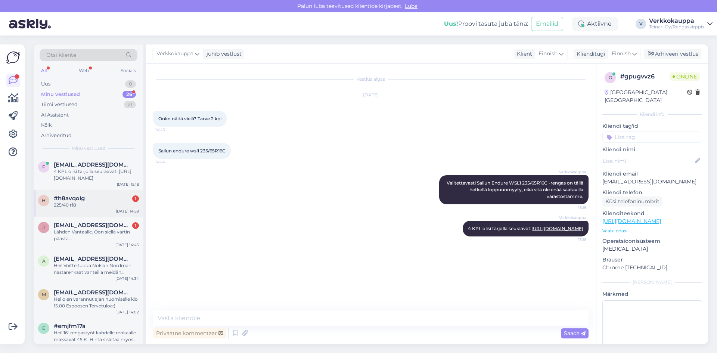
click at [77, 206] on div "225/40 r18" at bounding box center [96, 205] width 85 height 7
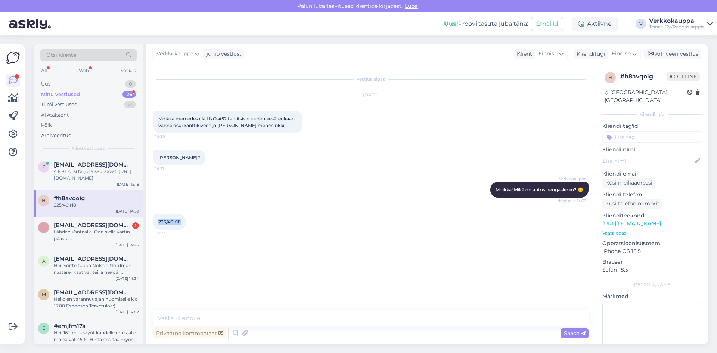
drag, startPoint x: 159, startPoint y: 221, endPoint x: 183, endPoint y: 221, distance: 24.3
click at [183, 221] on div "225/40 r18 14:59" at bounding box center [169, 222] width 33 height 16
click at [187, 313] on textarea at bounding box center [371, 318] width 436 height 16
paste textarea "Valitettavasti Gislaved 225/40R18 -renkaita ei ole tällä hetkellä saatavilla. V…"
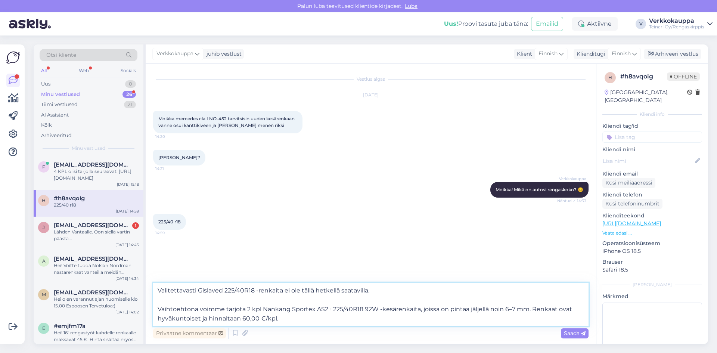
click at [288, 321] on textarea "Valitettavasti Gislaved 225/40R18 -renkaita ei ole tällä hetkellä saatavilla. V…" at bounding box center [371, 304] width 436 height 43
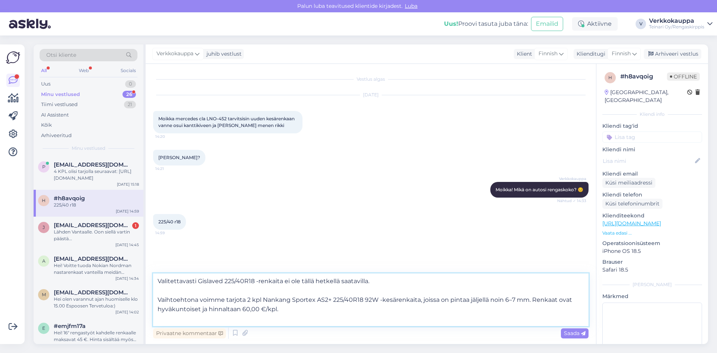
paste textarea "[URL][DOMAIN_NAME]"
type textarea "Valitettavasti Gislaved 225/40R18 -renkaita ei ole tällä hetkellä saatavilla. V…"
click at [562, 332] on div "Saada" at bounding box center [575, 333] width 28 height 10
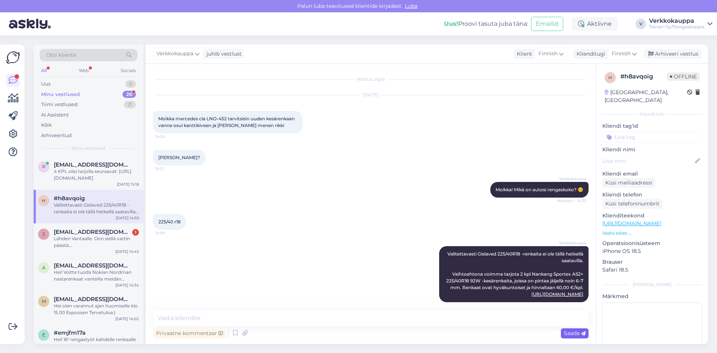
scroll to position [13, 0]
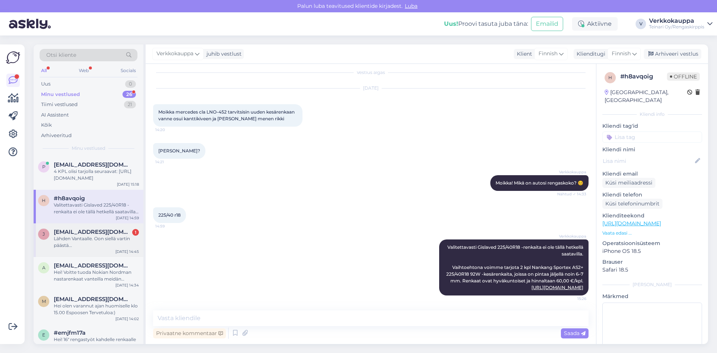
click at [117, 247] on div "Lähden Vantaalle. Oon siellä vartin päästä..." at bounding box center [96, 241] width 85 height 13
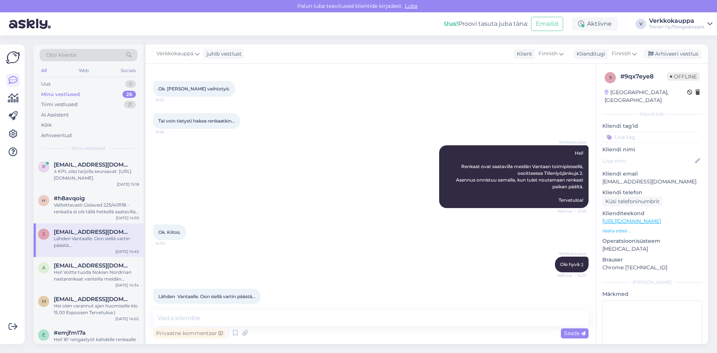
scroll to position [196, 0]
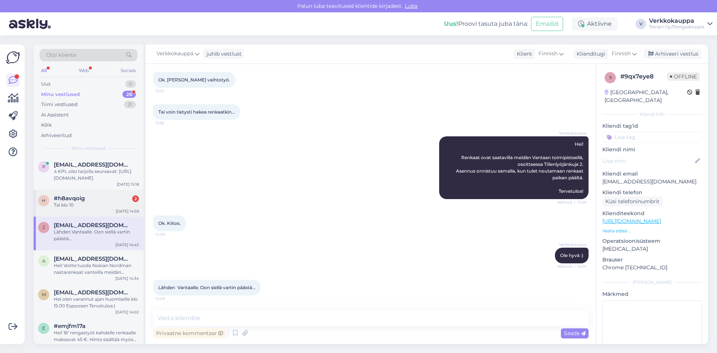
click at [95, 211] on div "h #h8avqoig 2 Tai klo [DATE] 14:59" at bounding box center [89, 203] width 110 height 27
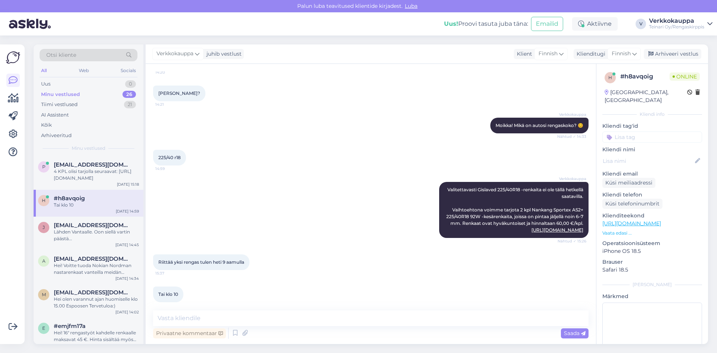
scroll to position [78, 0]
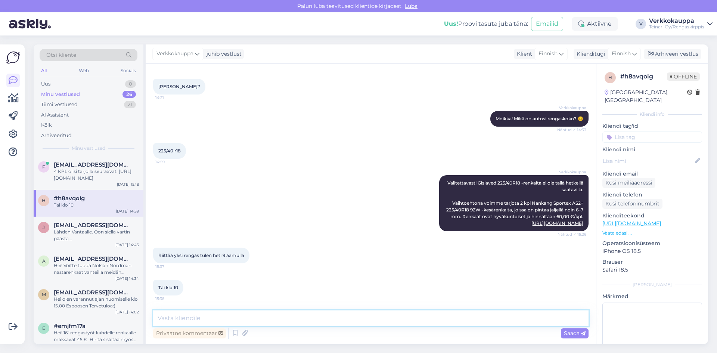
paste textarea "Koska kyseessä on käytettyjen renkaiden pari, emme voi myydä niitä yksittäin, e…"
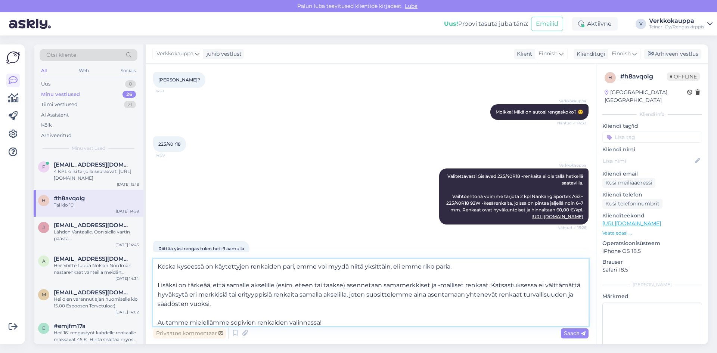
scroll to position [4, 0]
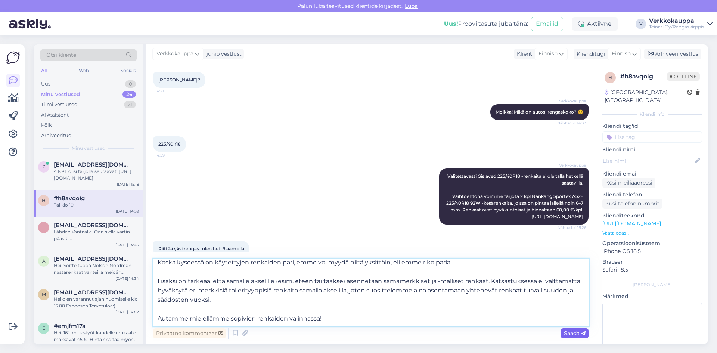
type textarea "Koska kyseessä on käytettyjen renkaiden pari, emme voi myydä niitä yksittäin, e…"
click at [565, 334] on span "Saada" at bounding box center [575, 333] width 22 height 7
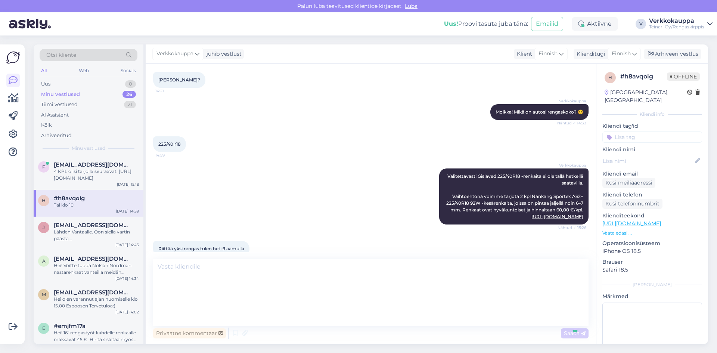
scroll to position [0, 0]
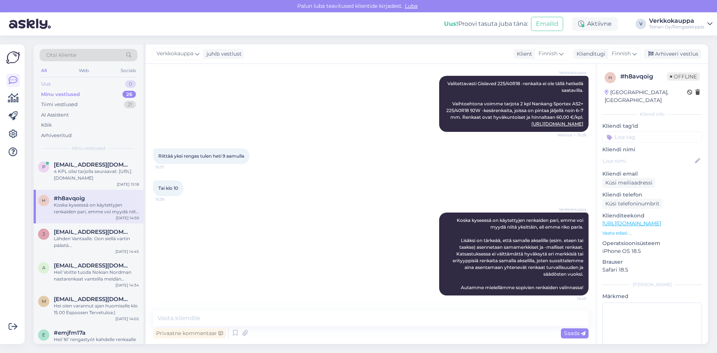
click at [52, 79] on div "Uus 0" at bounding box center [89, 84] width 98 height 10
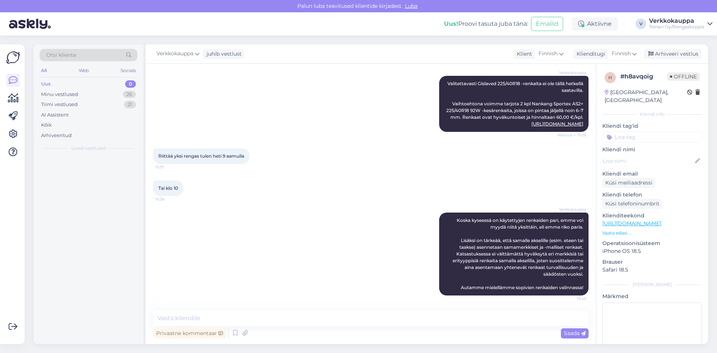
click at [53, 84] on div "Uus 0" at bounding box center [89, 84] width 98 height 10
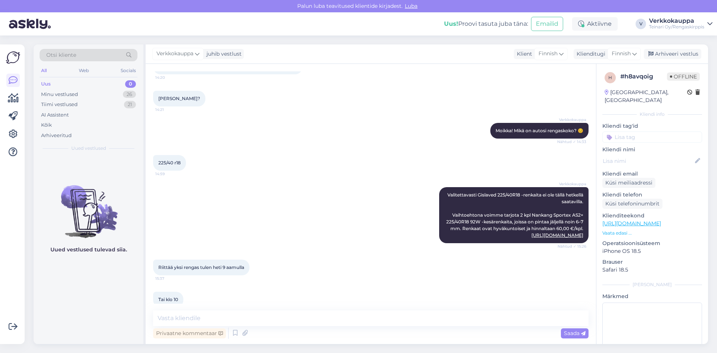
scroll to position [75, 0]
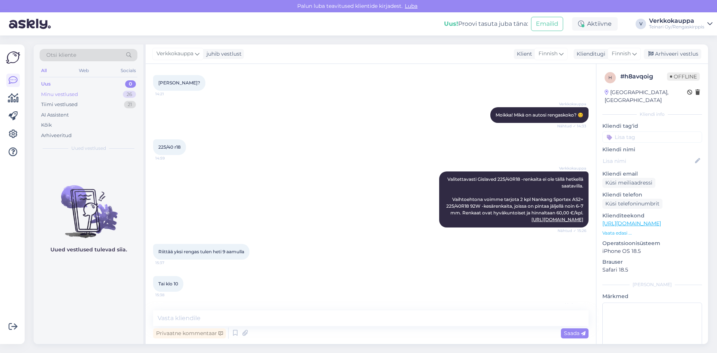
click at [75, 95] on div "Minu vestlused" at bounding box center [59, 94] width 37 height 7
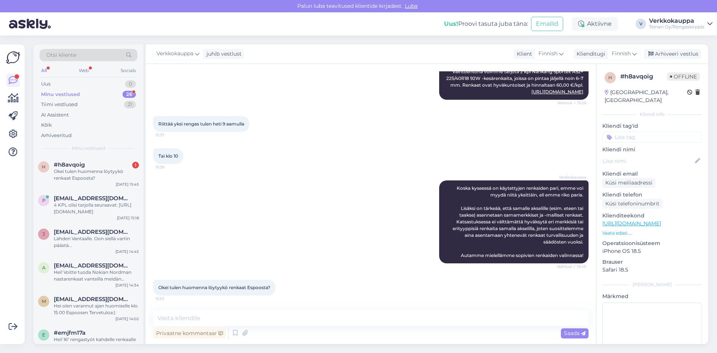
scroll to position [134, 0]
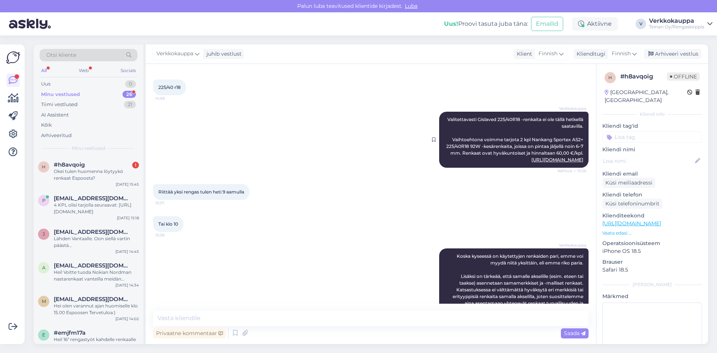
click at [532, 160] on link "[URL][DOMAIN_NAME]" at bounding box center [558, 160] width 52 height 6
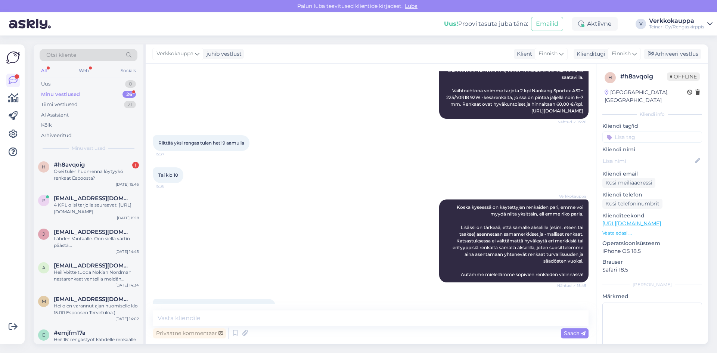
scroll to position [209, 0]
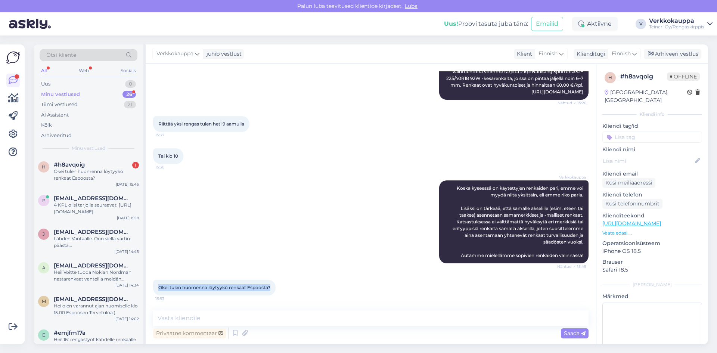
drag, startPoint x: 158, startPoint y: 288, endPoint x: 273, endPoint y: 287, distance: 115.1
click at [273, 287] on div "Okei tulen huomenna löytyykö renkaat Espoosta? 15:53" at bounding box center [214, 288] width 123 height 16
paste textarea "Tervetuloa! Kyseiset renkaat sijaitsevat Vantaan toimipisteessä"
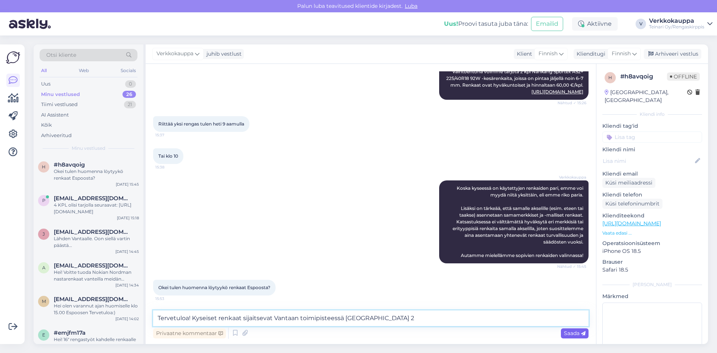
type textarea "Tervetuloa! Kyseiset renkaat sijaitsevat Vantaan toimipisteessä [GEOGRAPHIC_DAT…"
click at [567, 336] on span "Saada" at bounding box center [575, 333] width 22 height 7
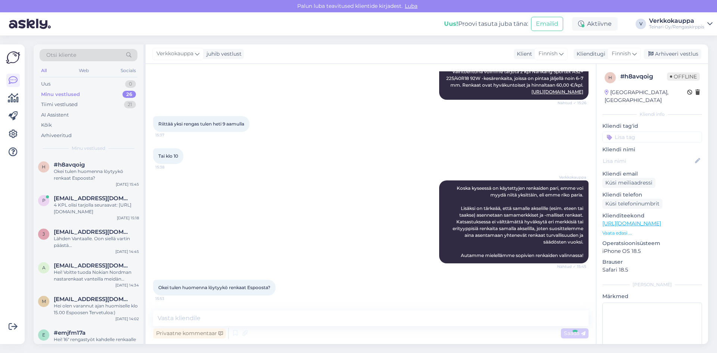
scroll to position [248, 0]
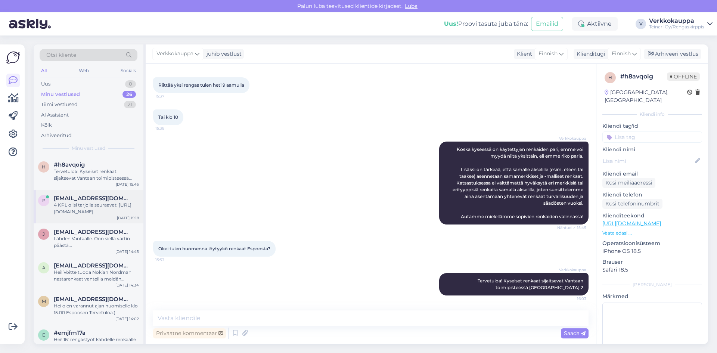
click at [103, 208] on div "4 KPL olisi tarjolla seuraavat: [URL][DOMAIN_NAME]" at bounding box center [96, 208] width 85 height 13
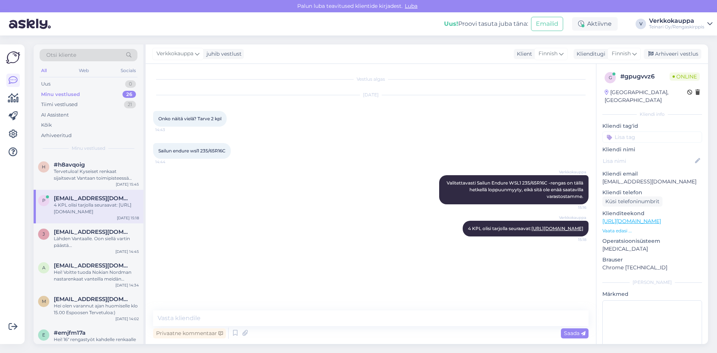
click at [80, 205] on div "4 KPL olisi tarjolla seuraavat: [URL][DOMAIN_NAME]" at bounding box center [96, 208] width 85 height 13
click at [90, 173] on div "Tervetuloa! Kyseiset renkaat sijaitsevat Vantaan toimipisteessä [GEOGRAPHIC_DAT…" at bounding box center [96, 174] width 85 height 13
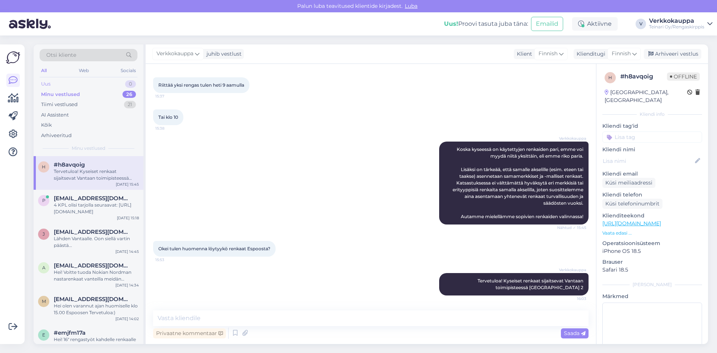
click at [51, 84] on div "Uus 0" at bounding box center [89, 84] width 98 height 10
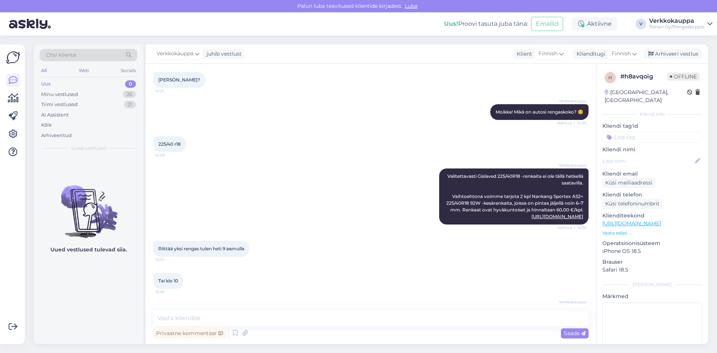
scroll to position [61, 0]
